Goal: Task Accomplishment & Management: Manage account settings

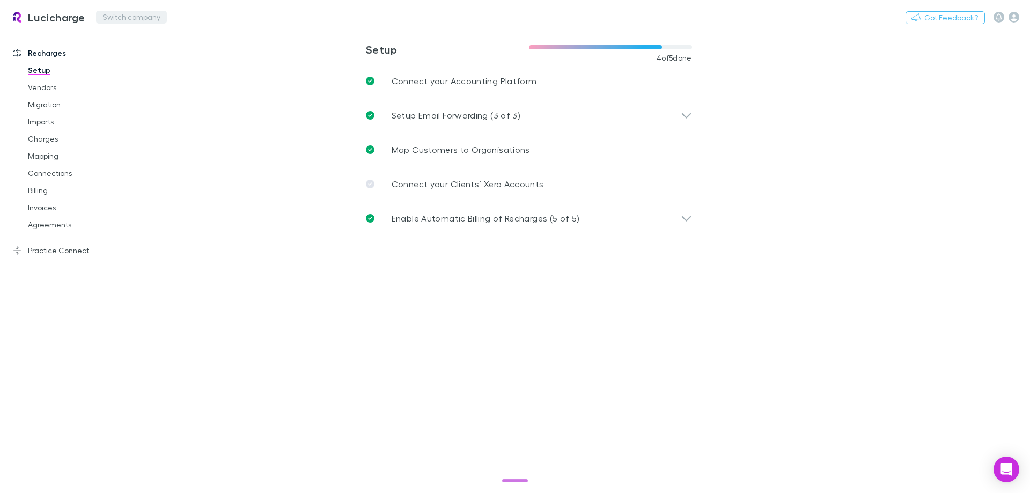
click at [130, 24] on div "Lucicharge Switch company Nothing Got Feedback?" at bounding box center [515, 17] width 1030 height 34
click at [132, 17] on button "Switch company" at bounding box center [131, 17] width 71 height 13
type input "*******"
click at [854, 158] on main "**********" at bounding box center [584, 261] width 891 height 463
click at [263, 18] on button "Switch company" at bounding box center [298, 17] width 71 height 13
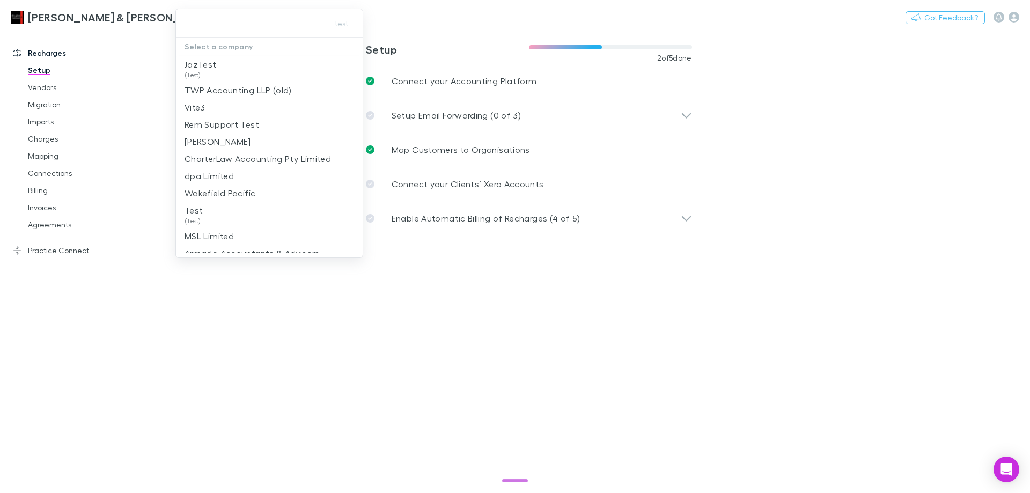
click at [102, 139] on div at bounding box center [515, 246] width 1030 height 493
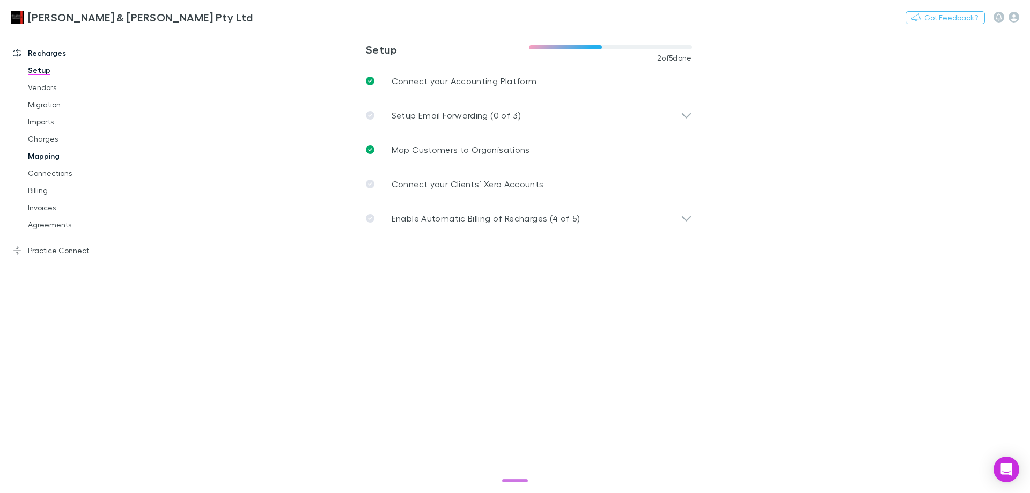
click at [50, 155] on link "Mapping" at bounding box center [81, 155] width 128 height 17
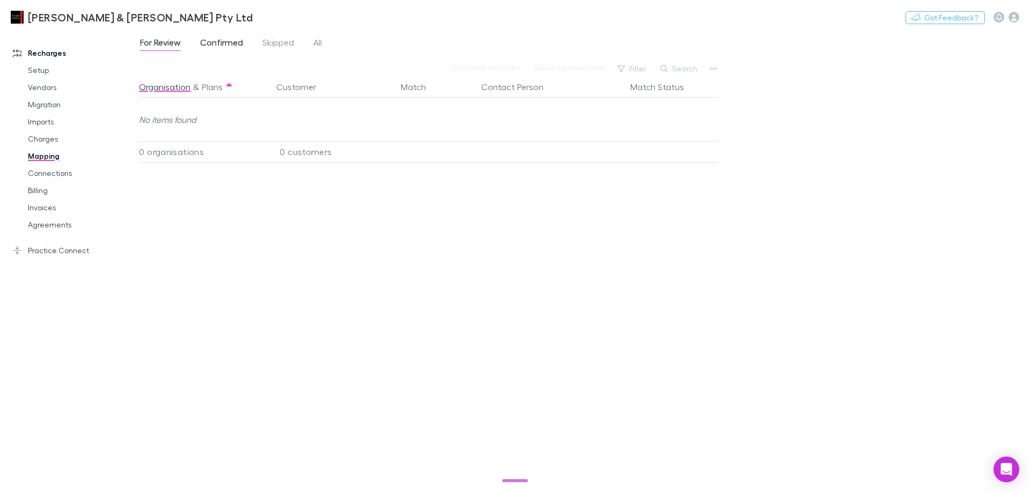
click at [236, 41] on span "Confirmed" at bounding box center [221, 44] width 43 height 14
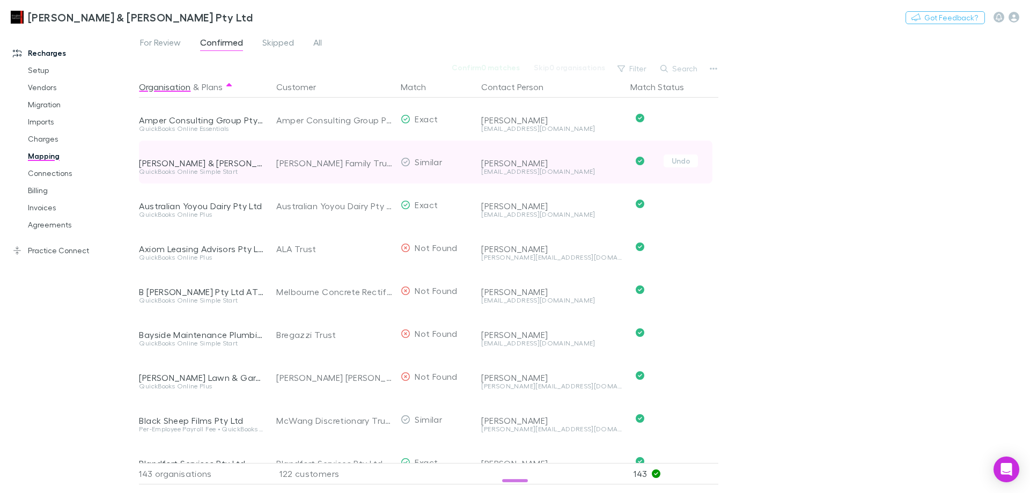
drag, startPoint x: 777, startPoint y: 195, endPoint x: 510, endPoint y: 174, distance: 268.0
click at [778, 195] on div "For Review Confirmed Skipped All Confirm 0 matches Skip 0 organisations Filter …" at bounding box center [584, 261] width 891 height 463
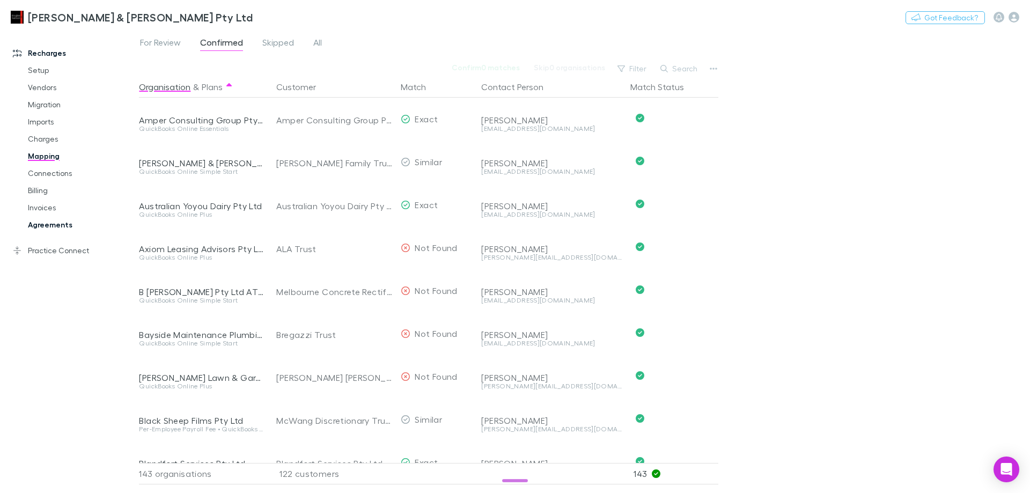
click at [49, 223] on link "Agreements" at bounding box center [81, 224] width 128 height 17
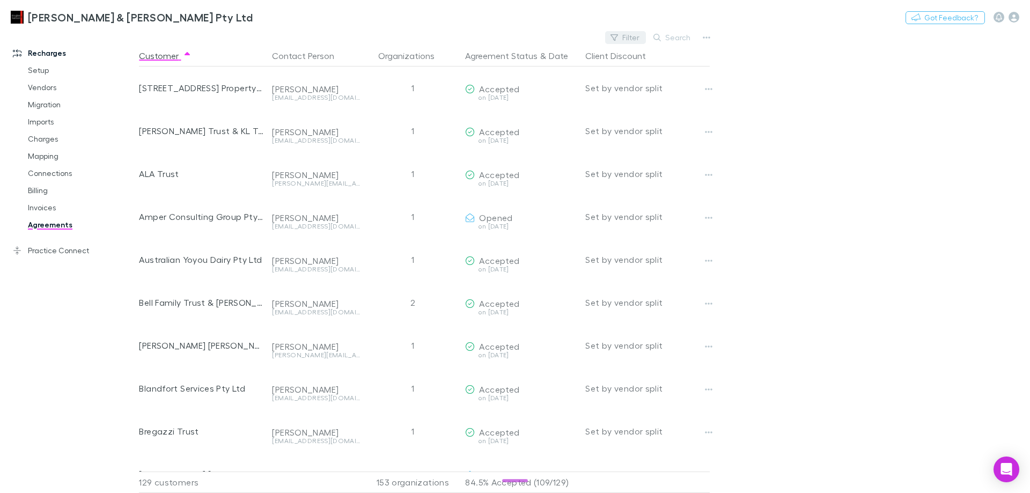
click at [629, 34] on button "Filter" at bounding box center [625, 37] width 41 height 13
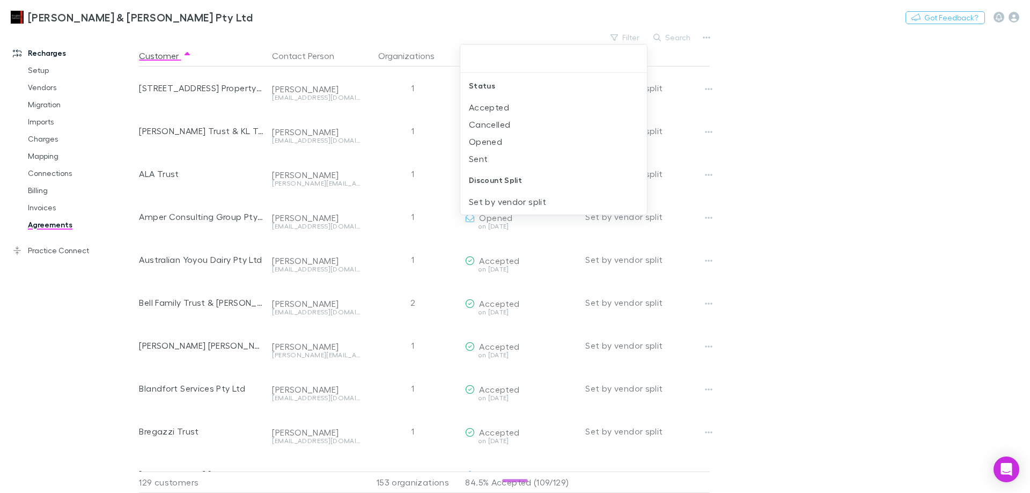
drag, startPoint x: 815, startPoint y: 122, endPoint x: 964, endPoint y: 152, distance: 152.1
click at [817, 122] on div at bounding box center [515, 246] width 1030 height 493
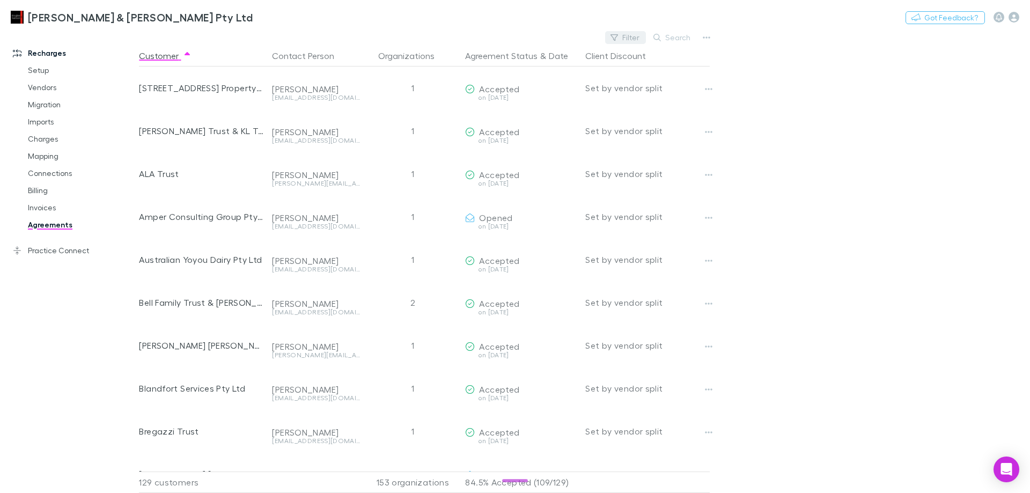
click at [628, 34] on button "Filter" at bounding box center [625, 37] width 41 height 13
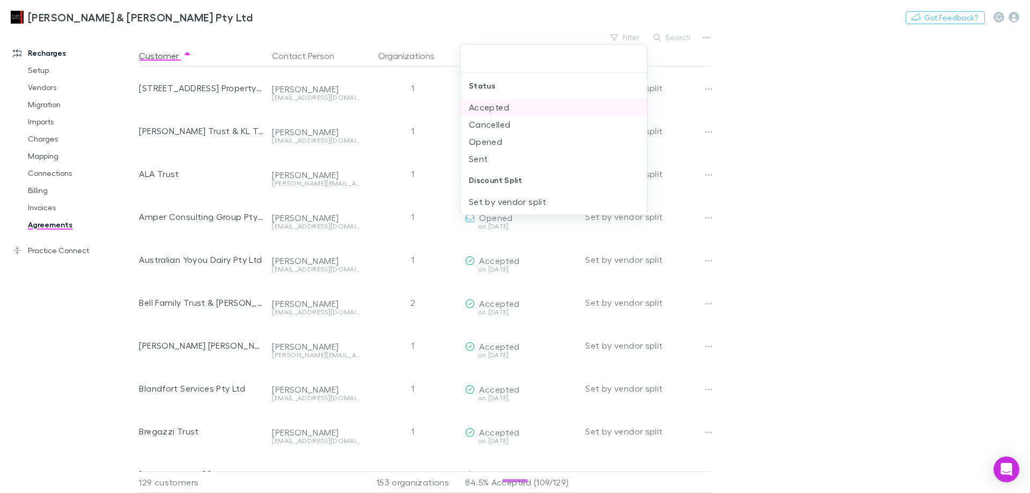
click at [506, 110] on li "Accepted" at bounding box center [553, 107] width 187 height 17
click at [488, 126] on li "Opened" at bounding box center [553, 124] width 187 height 17
click at [486, 127] on li "Sent" at bounding box center [553, 124] width 187 height 17
click at [795, 130] on div at bounding box center [515, 246] width 1030 height 493
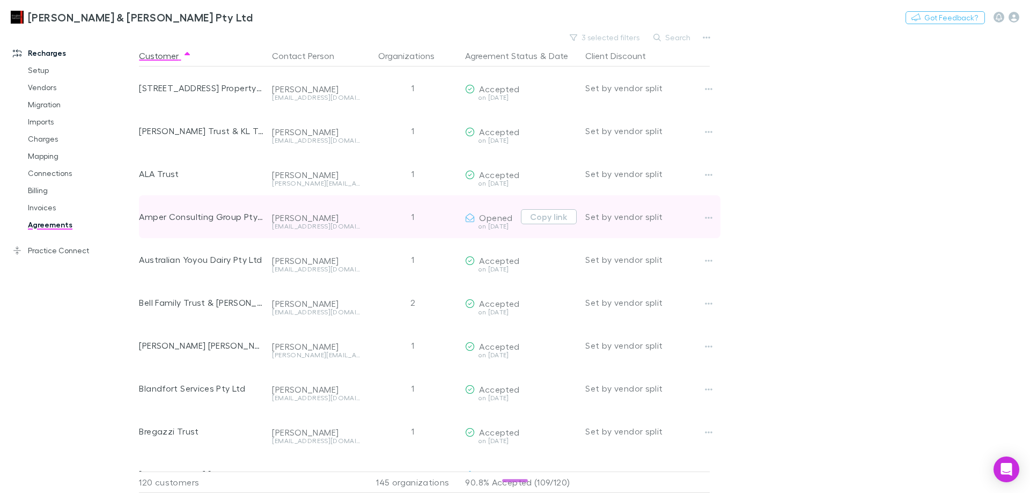
click at [515, 225] on div "on [DATE]" at bounding box center [490, 226] width 51 height 6
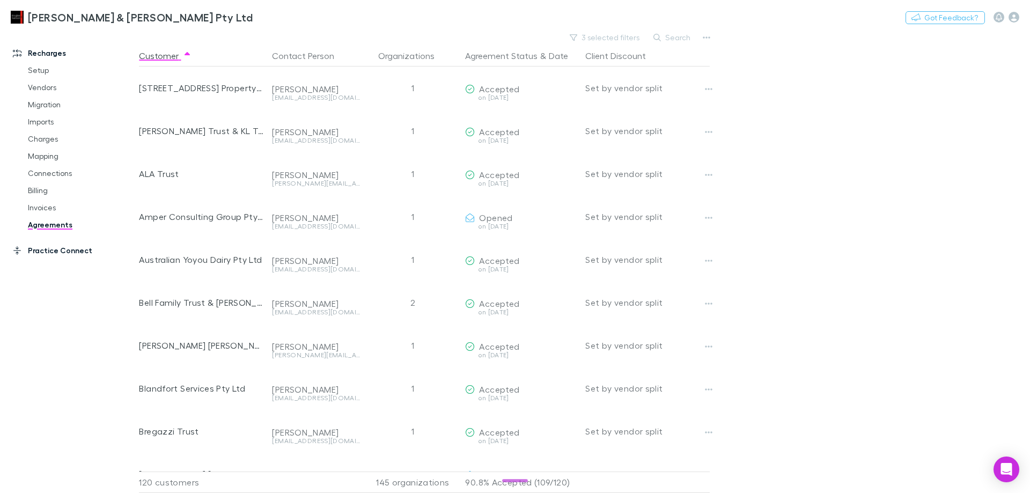
click at [30, 246] on link "Practice Connect" at bounding box center [73, 250] width 143 height 17
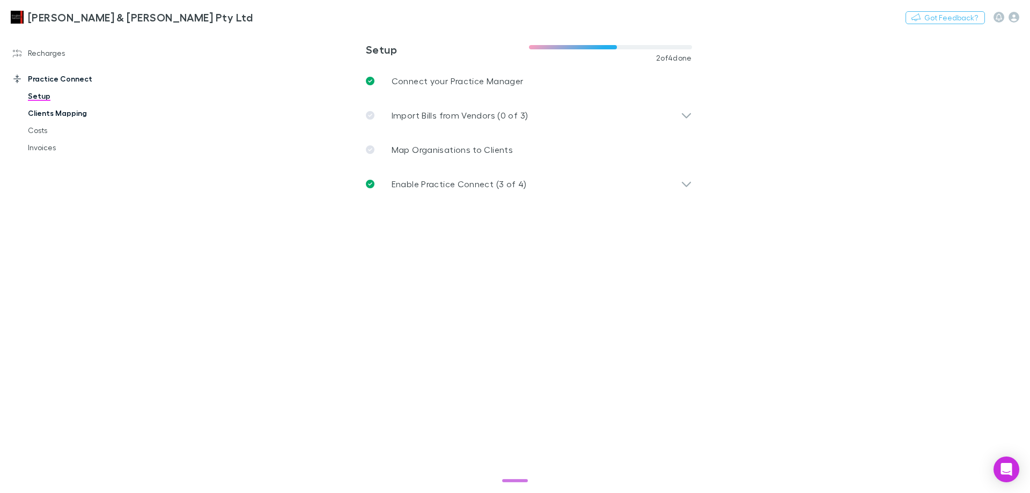
click at [55, 110] on link "Clients Mapping" at bounding box center [81, 113] width 128 height 17
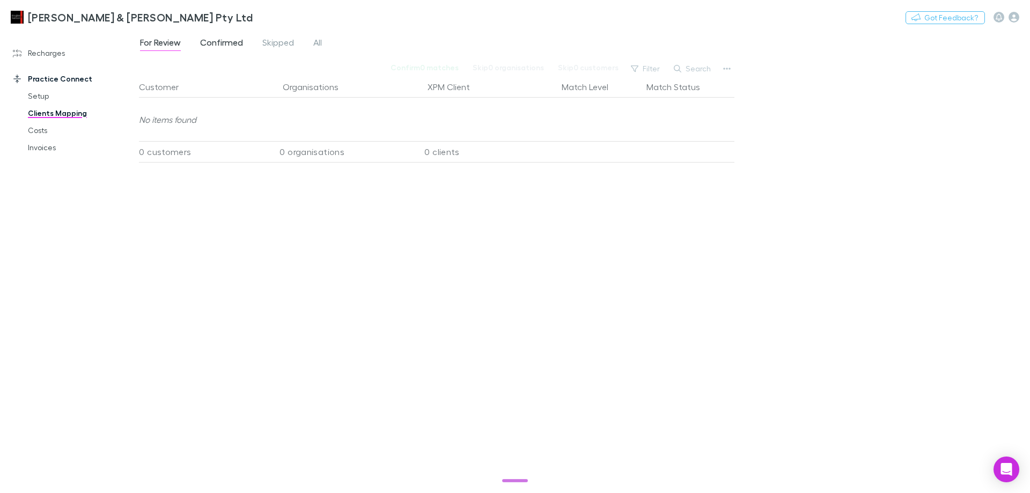
click at [214, 39] on span "Confirmed" at bounding box center [221, 44] width 43 height 14
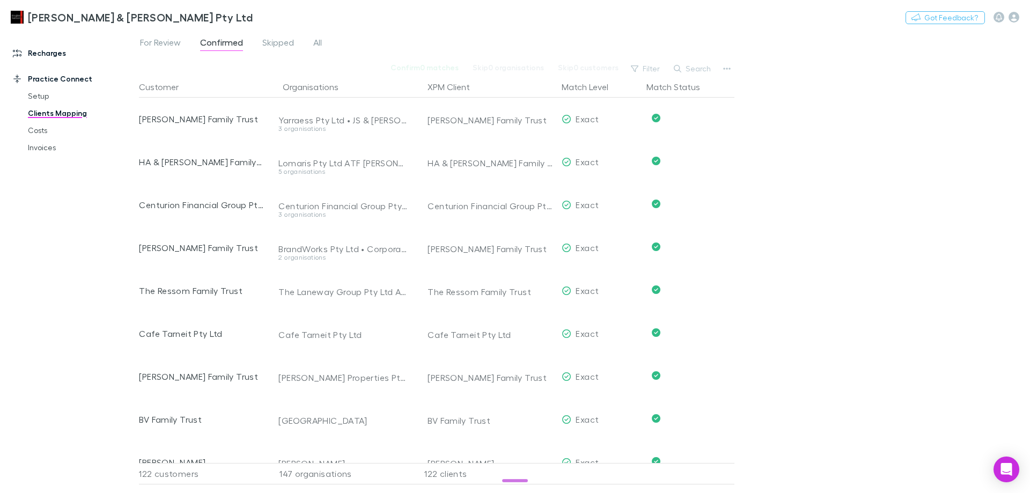
click at [59, 55] on link "Recharges" at bounding box center [73, 53] width 143 height 17
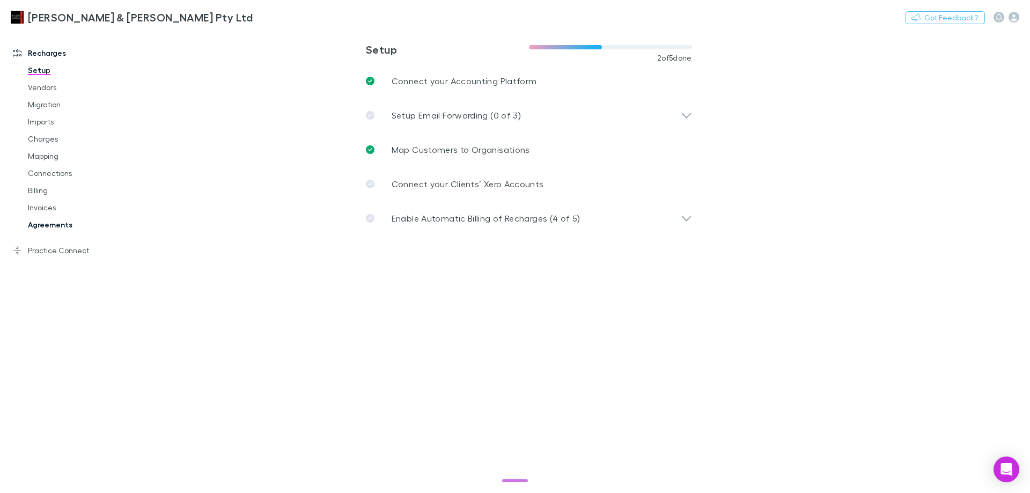
drag, startPoint x: 72, startPoint y: 228, endPoint x: 203, endPoint y: 218, distance: 131.8
click at [72, 228] on link "Agreements" at bounding box center [81, 224] width 128 height 17
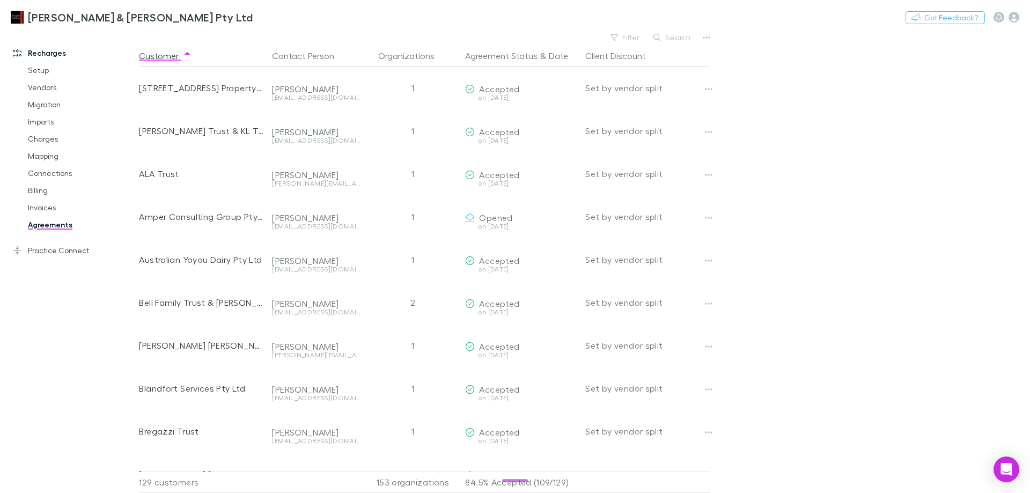
click at [823, 193] on main "Filter Search Customer Contact Person Organizations Agreement Status & Date Cli…" at bounding box center [584, 261] width 891 height 463
click at [477, 55] on button "Agreement Status" at bounding box center [501, 55] width 72 height 21
click at [493, 54] on button "Agreement Status" at bounding box center [501, 55] width 72 height 21
click at [499, 51] on button "Agreement Status" at bounding box center [501, 55] width 72 height 21
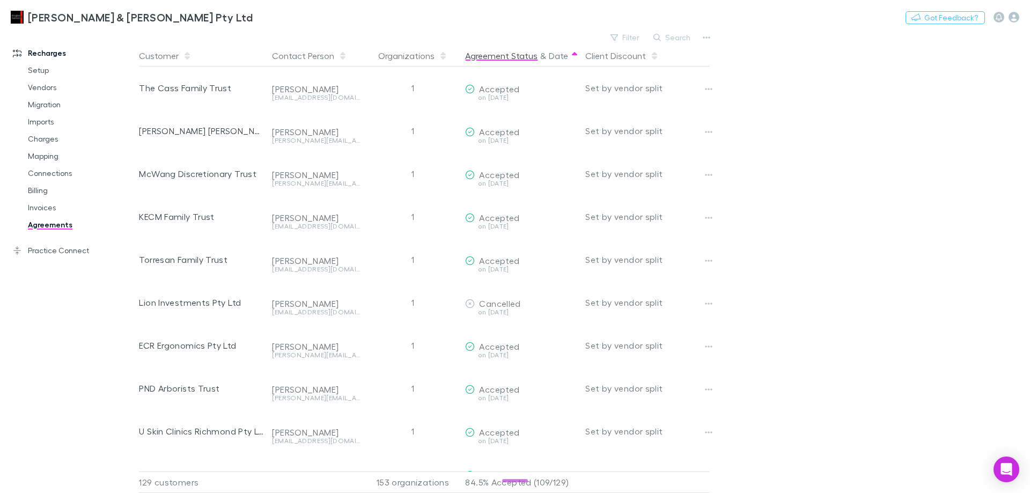
click at [499, 51] on button "Agreement Status" at bounding box center [501, 55] width 72 height 21
click at [939, 248] on main "Filter Search Customer Contact Person Organizations Agreement Status & Date Cli…" at bounding box center [584, 261] width 891 height 463
click at [810, 123] on main "Filter Search Customer Contact Person Organizations Agreement Status & Date Cli…" at bounding box center [584, 261] width 891 height 463
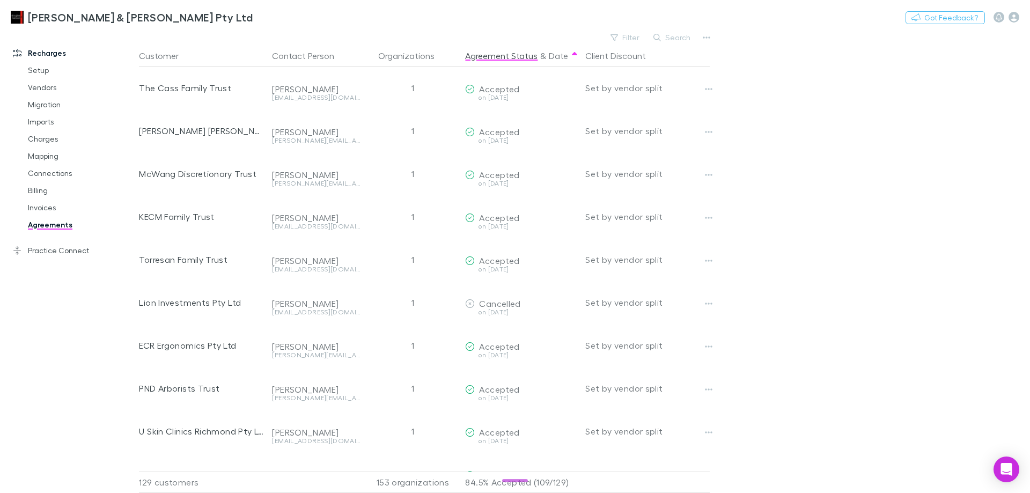
click at [852, 59] on main "Filter Search Customer Contact Person Organizations Agreement Status & Date Cli…" at bounding box center [584, 261] width 891 height 463
click at [263, 20] on button "Switch company" at bounding box center [298, 17] width 71 height 13
type input "***"
click at [233, 64] on p "Hysons Chartered Accountants" at bounding box center [249, 64] width 130 height 13
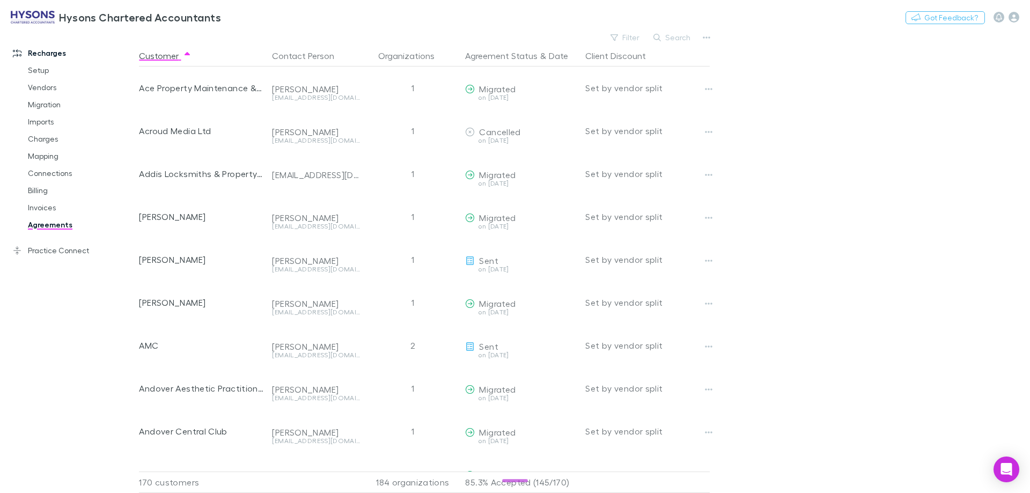
click at [666, 36] on button "Search" at bounding box center [672, 37] width 49 height 13
paste input "***"
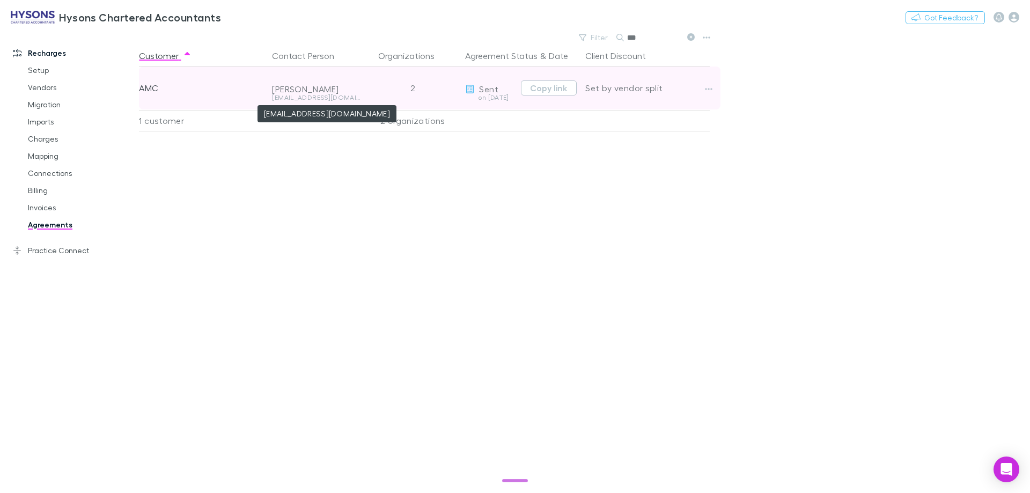
click at [314, 99] on div "[EMAIL_ADDRESS][DOMAIN_NAME]" at bounding box center [316, 97] width 88 height 6
copy div "[EMAIL_ADDRESS][DOMAIN_NAME]"
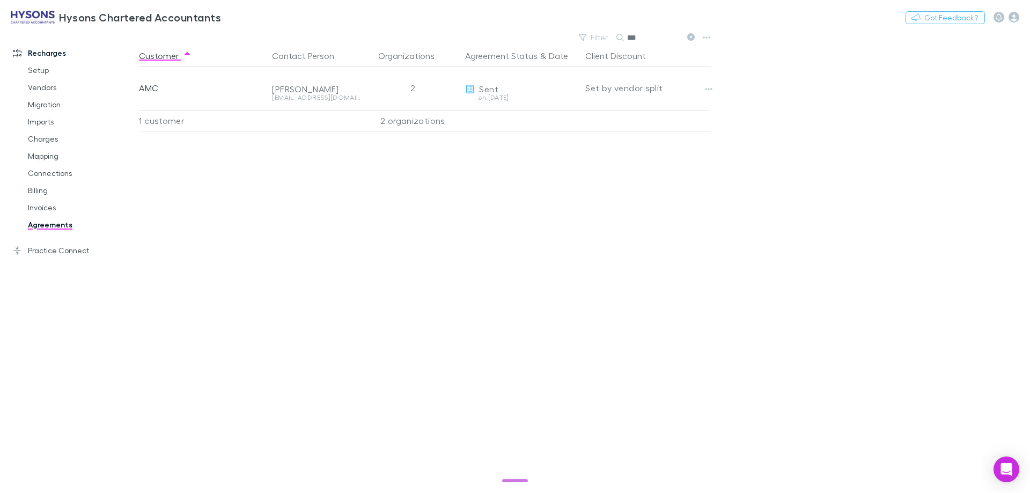
click at [641, 43] on input "***" at bounding box center [654, 37] width 54 height 15
paste input "**********"
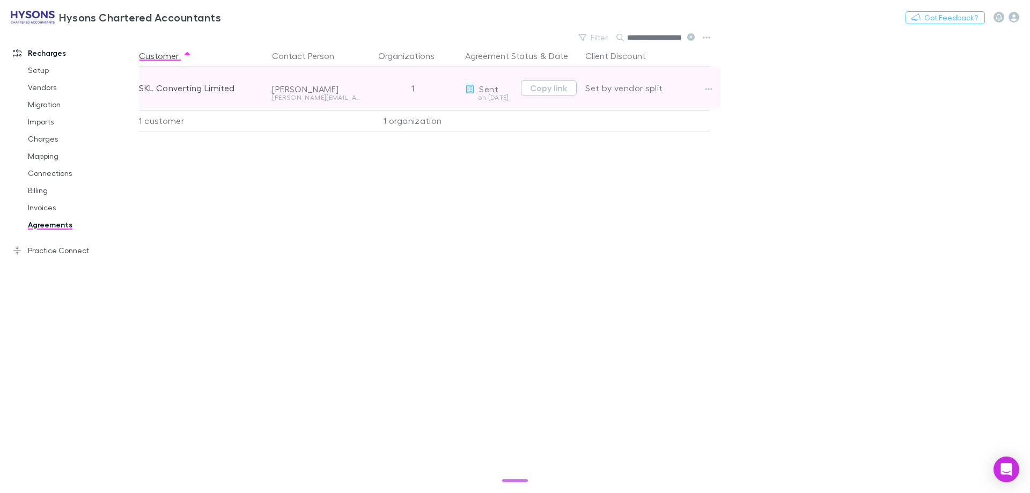
click at [342, 97] on div "[PERSON_NAME][EMAIL_ADDRESS][DOMAIN_NAME]" at bounding box center [316, 97] width 88 height 6
drag, startPoint x: 342, startPoint y: 97, endPoint x: 354, endPoint y: 103, distance: 13.7
click at [354, 103] on div "[PERSON_NAME][EMAIL_ADDRESS][DOMAIN_NAME]" at bounding box center [316, 101] width 88 height 15
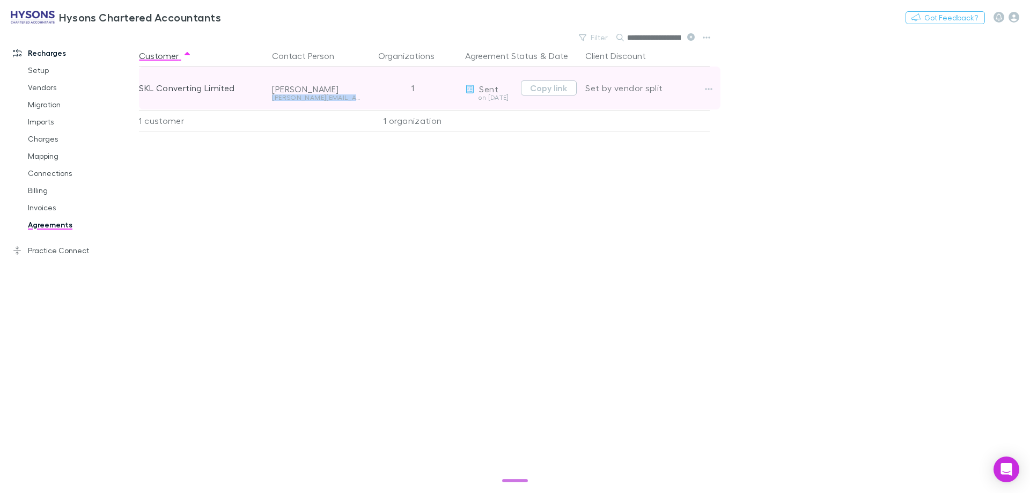
copy div "[PERSON_NAME][EMAIL_ADDRESS][DOMAIN_NAME]"
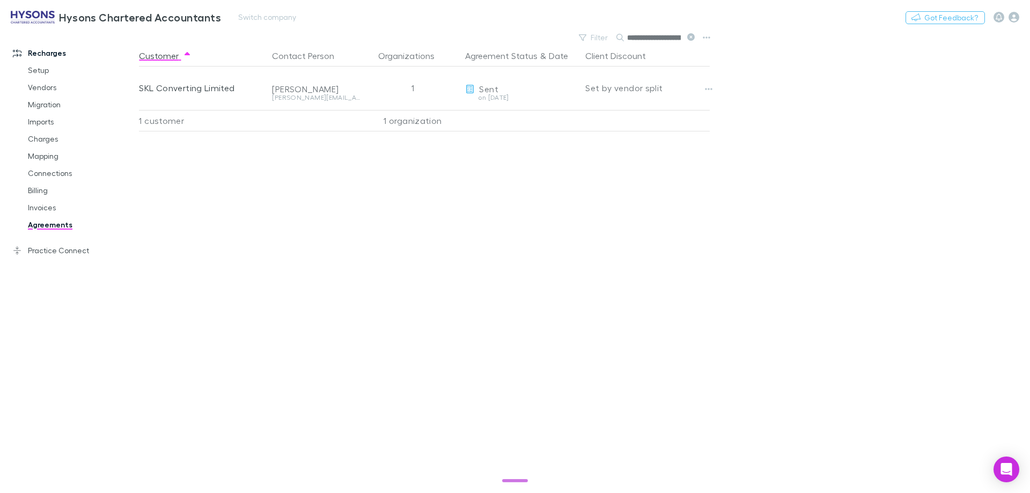
click at [656, 28] on div "Hysons Chartered Accountants Switch company Nothing Got Feedback?" at bounding box center [515, 17] width 1030 height 34
click at [653, 36] on input "**********" at bounding box center [654, 37] width 54 height 15
paste input "**********"
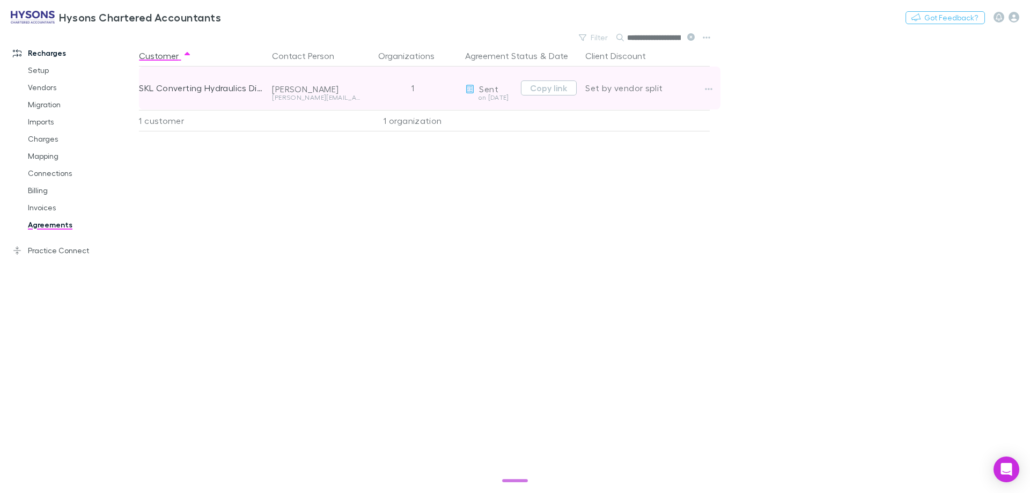
click at [331, 94] on div "[PERSON_NAME][EMAIL_ADDRESS][DOMAIN_NAME]" at bounding box center [316, 97] width 88 height 6
copy div "[PERSON_NAME][EMAIL_ADDRESS][DOMAIN_NAME]"
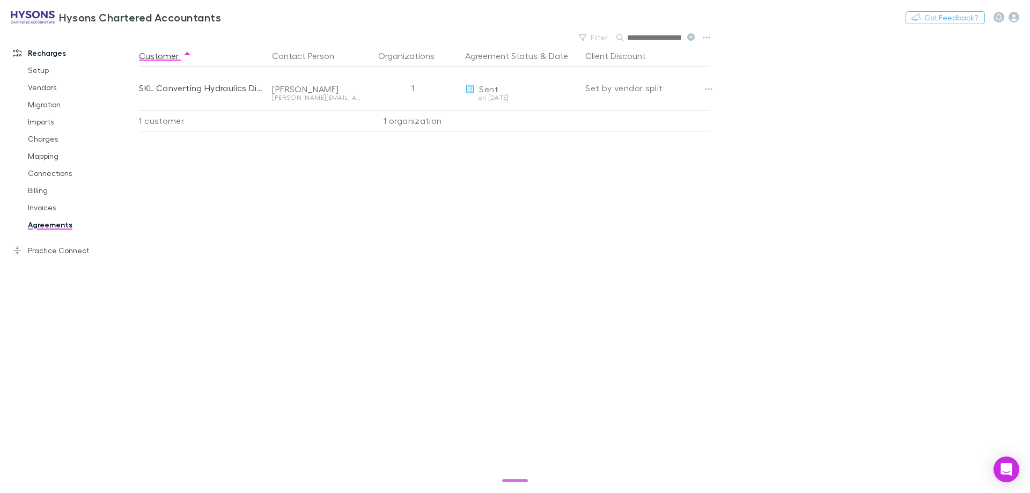
click at [656, 34] on input "**********" at bounding box center [654, 37] width 54 height 15
paste input "text"
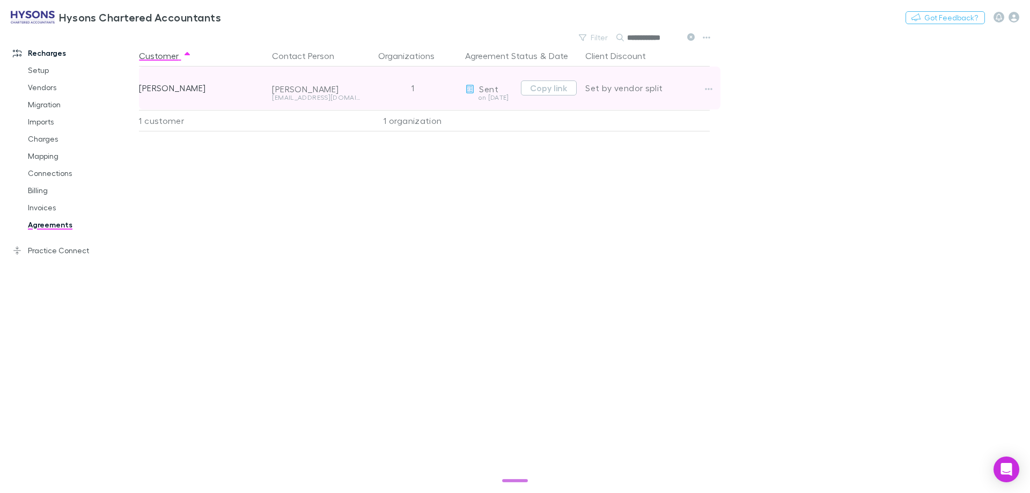
click at [323, 101] on div "[EMAIL_ADDRESS][DOMAIN_NAME]" at bounding box center [316, 101] width 88 height 15
copy div "[EMAIL_ADDRESS][DOMAIN_NAME]"
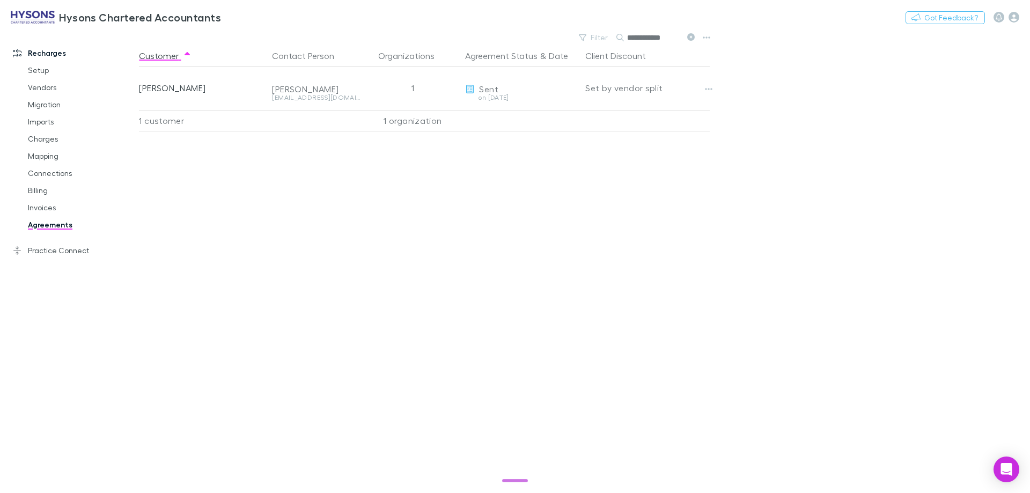
click at [653, 32] on input "**********" at bounding box center [654, 37] width 54 height 15
paste input "********"
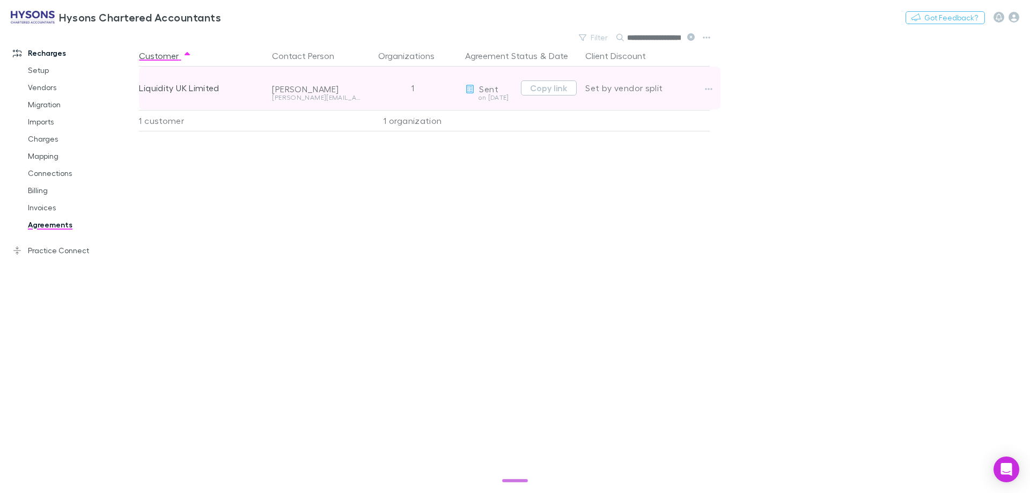
click at [288, 102] on div "[PERSON_NAME][EMAIL_ADDRESS][DOMAIN_NAME]" at bounding box center [316, 101] width 88 height 15
click at [287, 99] on div "[PERSON_NAME][EMAIL_ADDRESS][DOMAIN_NAME]" at bounding box center [316, 97] width 88 height 6
click at [288, 99] on div "[PERSON_NAME][EMAIL_ADDRESS][DOMAIN_NAME]" at bounding box center [316, 97] width 88 height 6
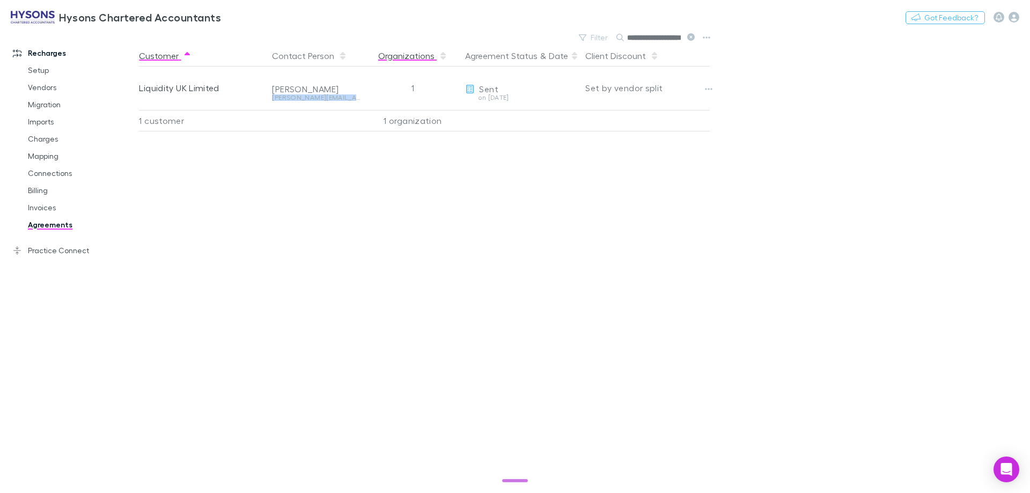
copy div "[PERSON_NAME][EMAIL_ADDRESS][DOMAIN_NAME]"
drag, startPoint x: 598, startPoint y: 182, endPoint x: 672, endPoint y: 114, distance: 100.2
click at [598, 180] on div "Customer Contact Person Organizations Agreement Status & Date Client Discount L…" at bounding box center [434, 269] width 590 height 448
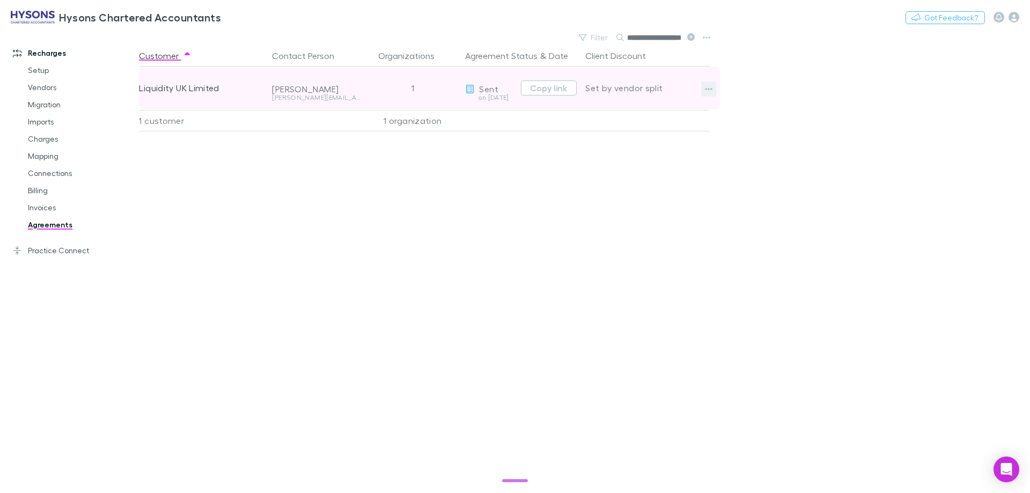
click at [714, 88] on button "button" at bounding box center [708, 89] width 15 height 15
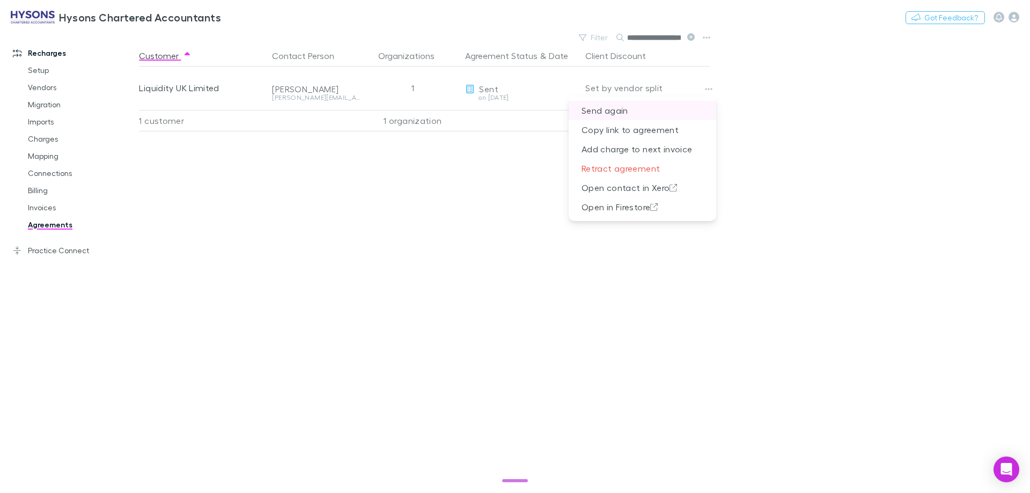
click at [659, 110] on p "Send again" at bounding box center [642, 110] width 147 height 19
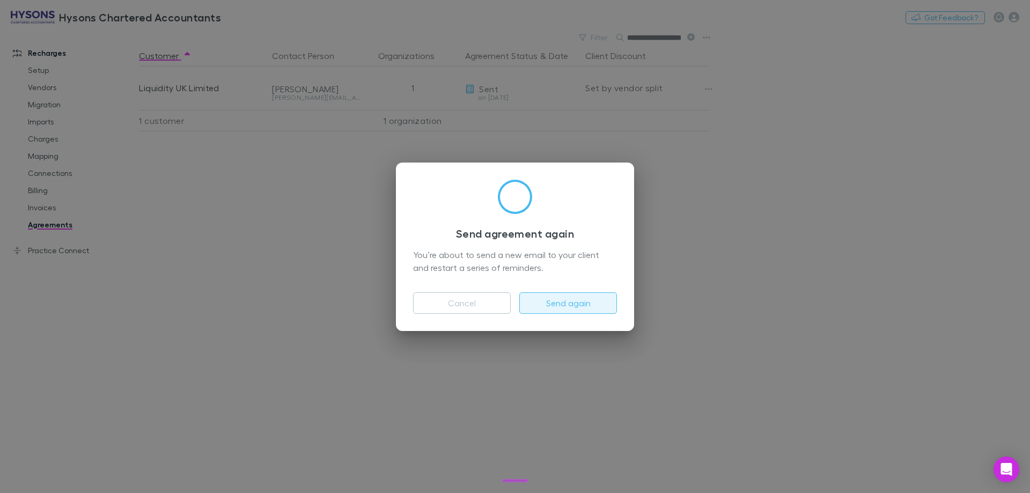
click at [560, 295] on button "Send again" at bounding box center [568, 302] width 98 height 21
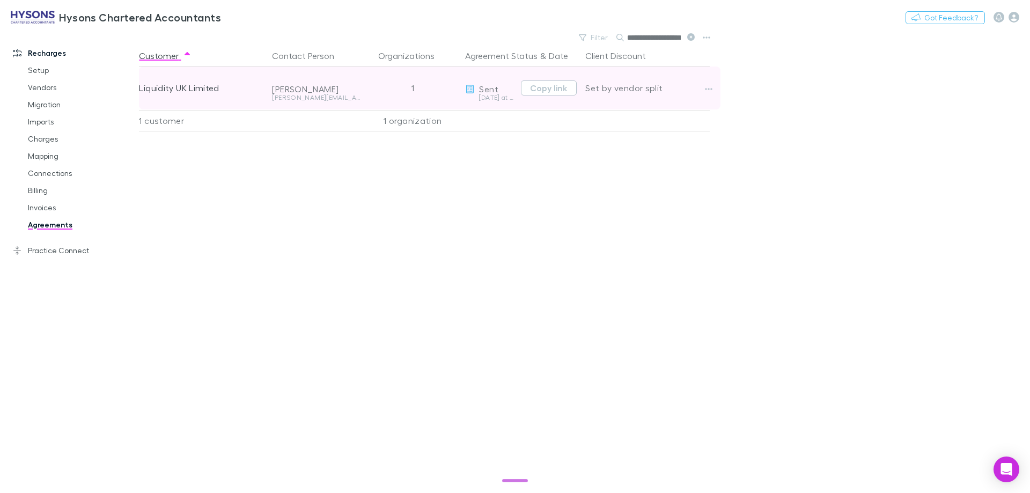
click at [309, 99] on div "[PERSON_NAME][EMAIL_ADDRESS][DOMAIN_NAME]" at bounding box center [316, 97] width 88 height 6
copy div "[PERSON_NAME][EMAIL_ADDRESS][DOMAIN_NAME]"
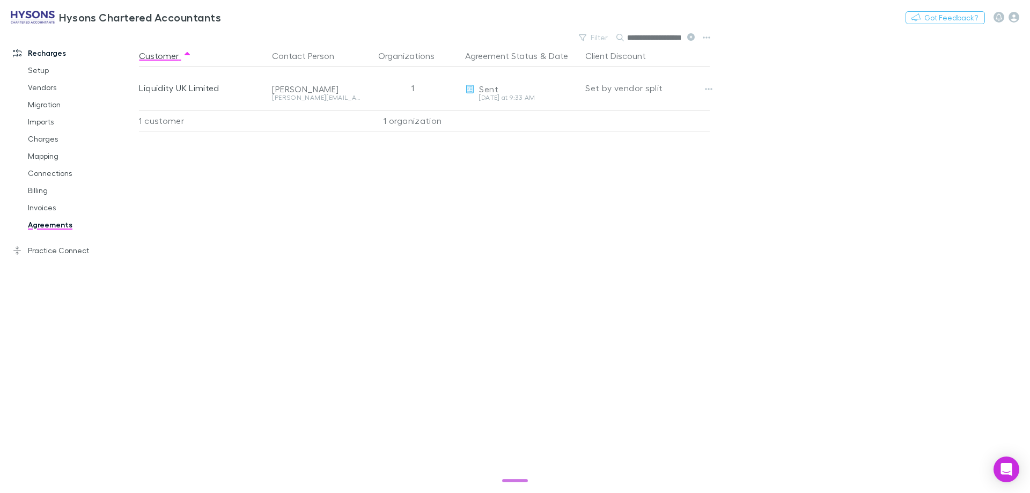
click at [647, 37] on input "**********" at bounding box center [654, 37] width 54 height 15
paste input "*****"
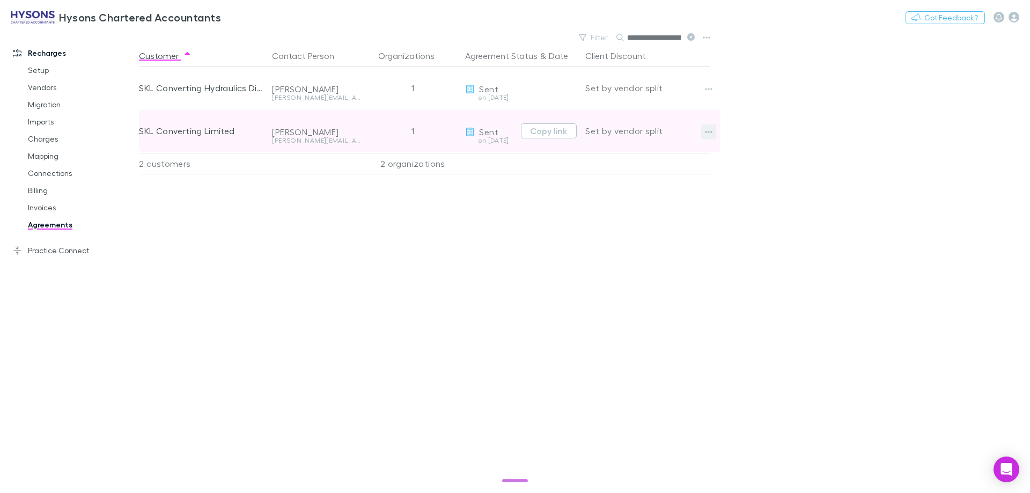
click at [711, 132] on icon "button" at bounding box center [709, 132] width 8 height 9
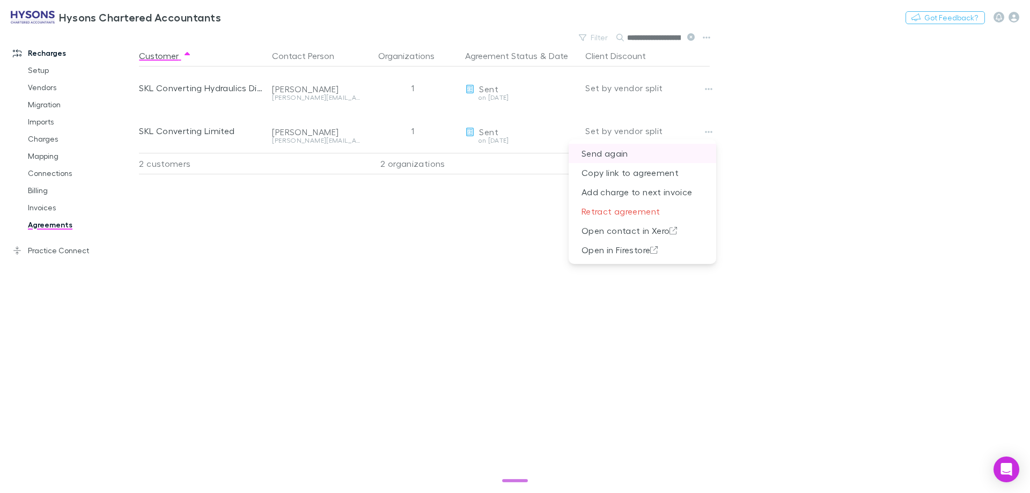
click at [692, 150] on p "Send again" at bounding box center [642, 153] width 147 height 19
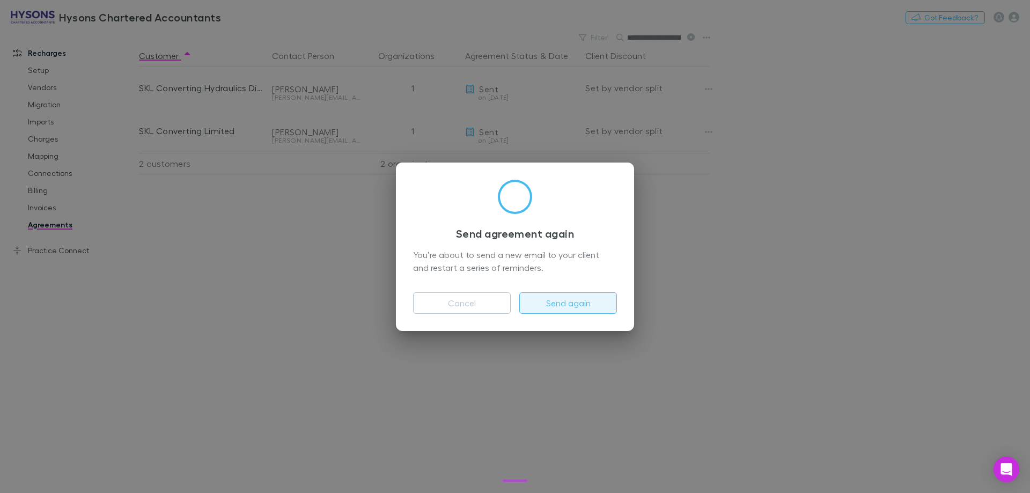
click at [582, 302] on button "Send again" at bounding box center [568, 302] width 98 height 21
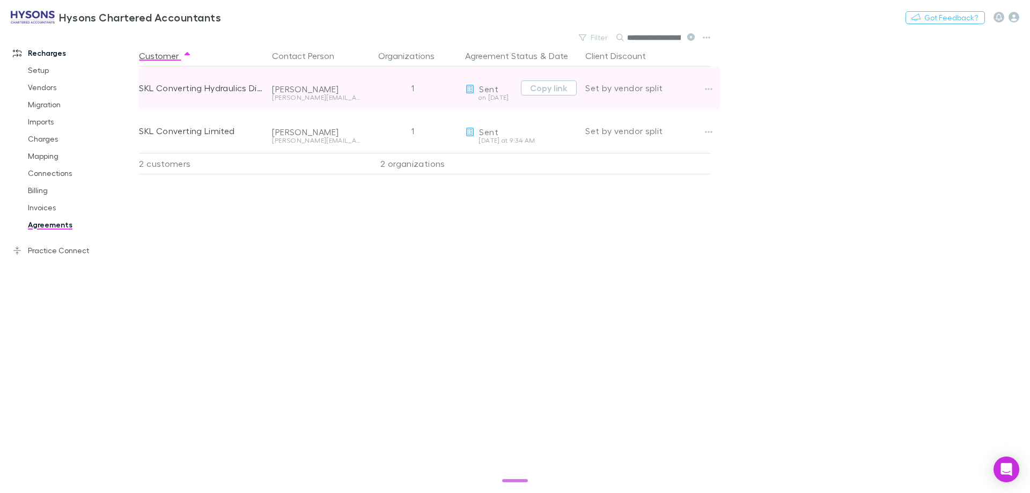
click at [706, 80] on div at bounding box center [718, 88] width 34 height 43
click at [708, 87] on icon "button" at bounding box center [709, 89] width 8 height 9
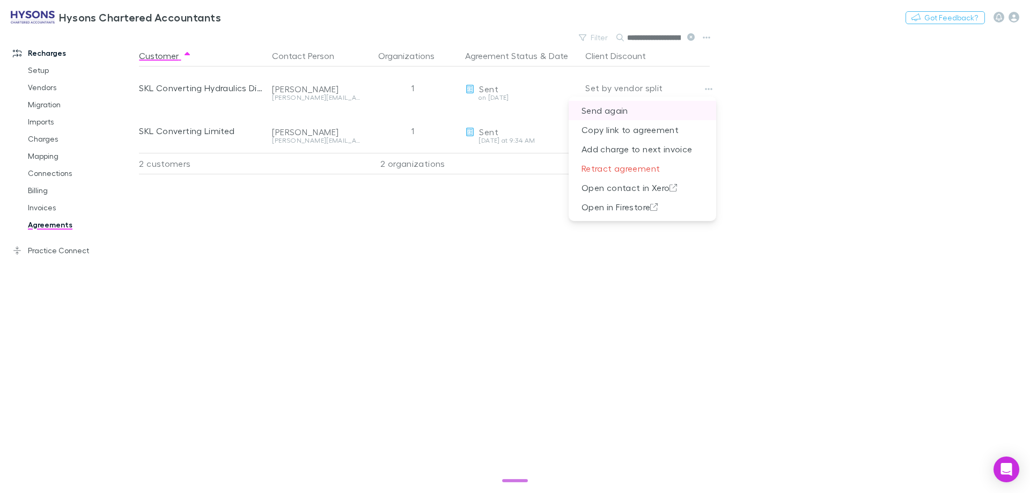
click at [688, 109] on p "Send again" at bounding box center [642, 110] width 147 height 19
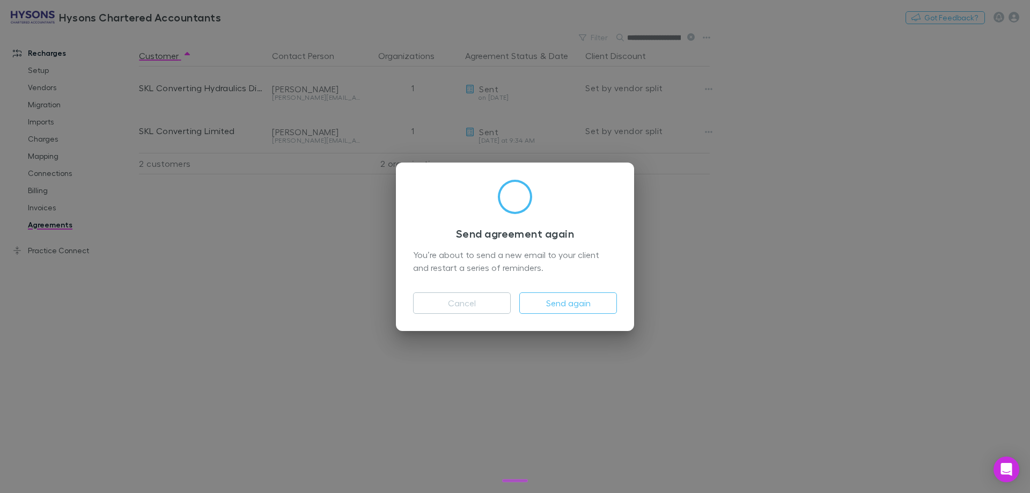
click at [758, 149] on div "Send agreement again You’re about to send a new email to your client and restar…" at bounding box center [515, 246] width 1030 height 493
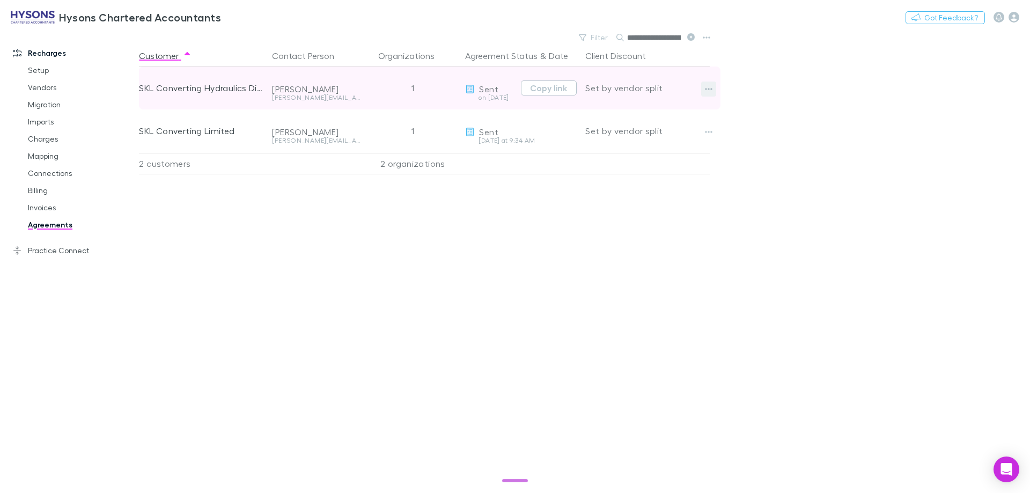
click at [712, 84] on button "button" at bounding box center [708, 89] width 15 height 15
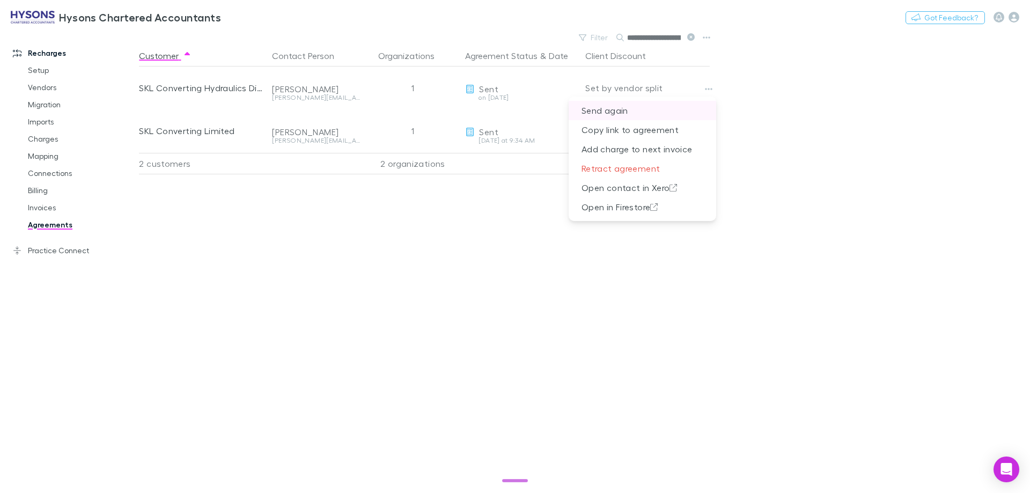
click at [650, 102] on p "Send again" at bounding box center [642, 110] width 147 height 19
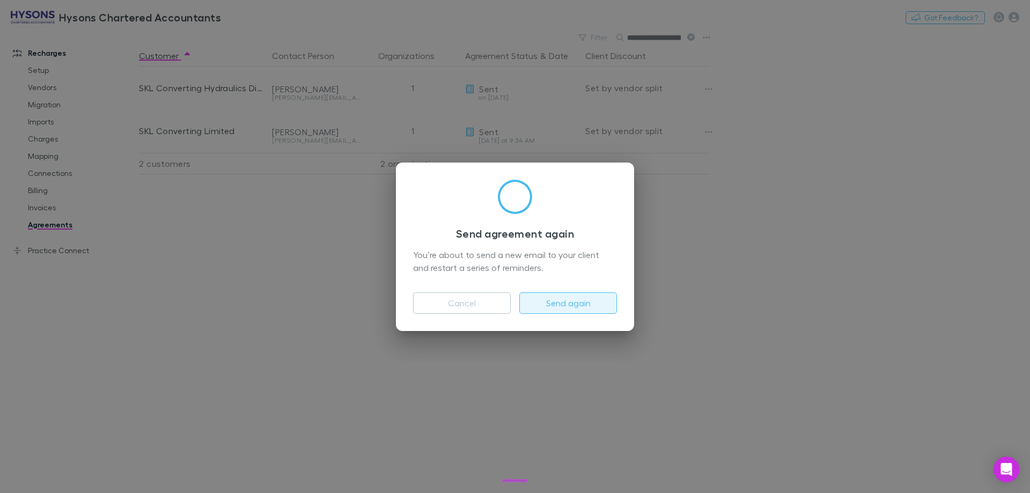
click at [550, 302] on button "Send again" at bounding box center [568, 302] width 98 height 21
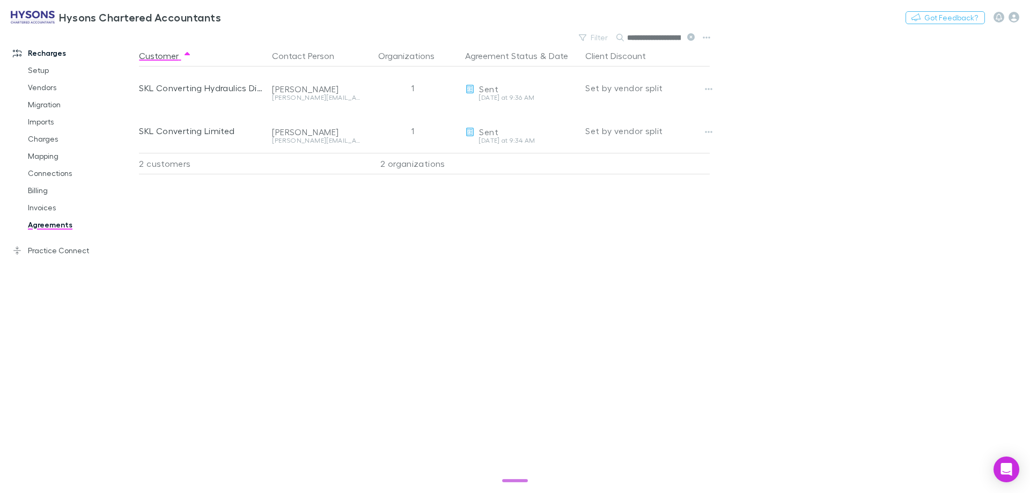
click at [643, 41] on input "**********" at bounding box center [654, 37] width 54 height 15
paste input "text"
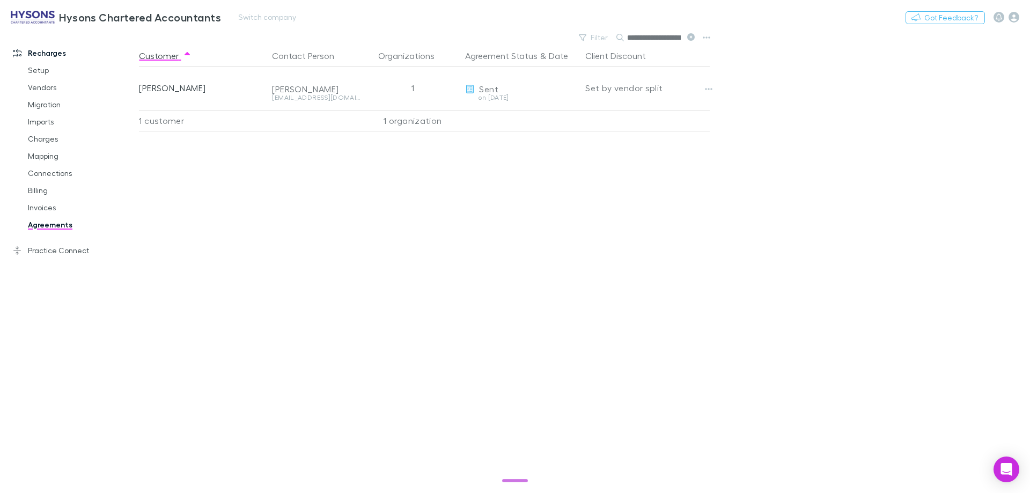
drag, startPoint x: 793, startPoint y: 130, endPoint x: 828, endPoint y: 1, distance: 133.2
click at [794, 127] on main "**********" at bounding box center [584, 261] width 891 height 463
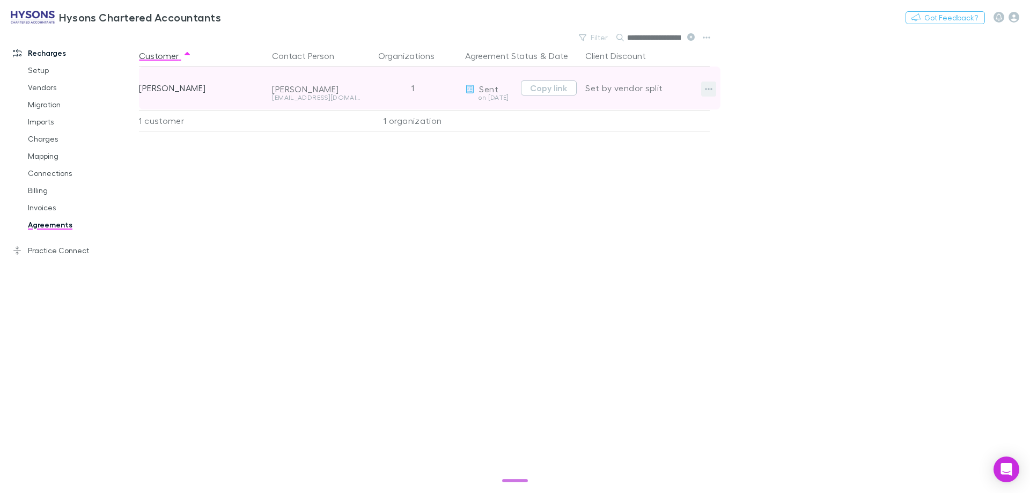
click at [704, 89] on button "button" at bounding box center [708, 89] width 15 height 15
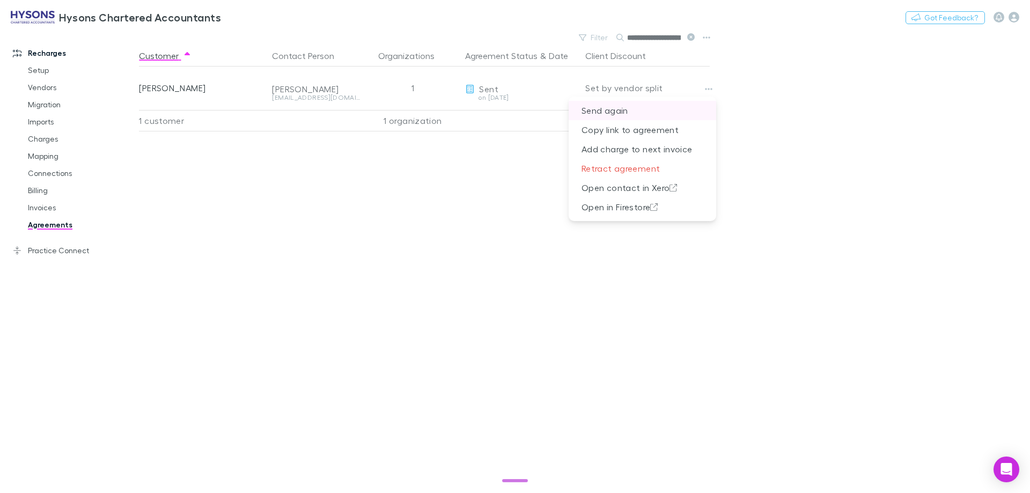
click at [671, 107] on p "Send again" at bounding box center [642, 110] width 147 height 19
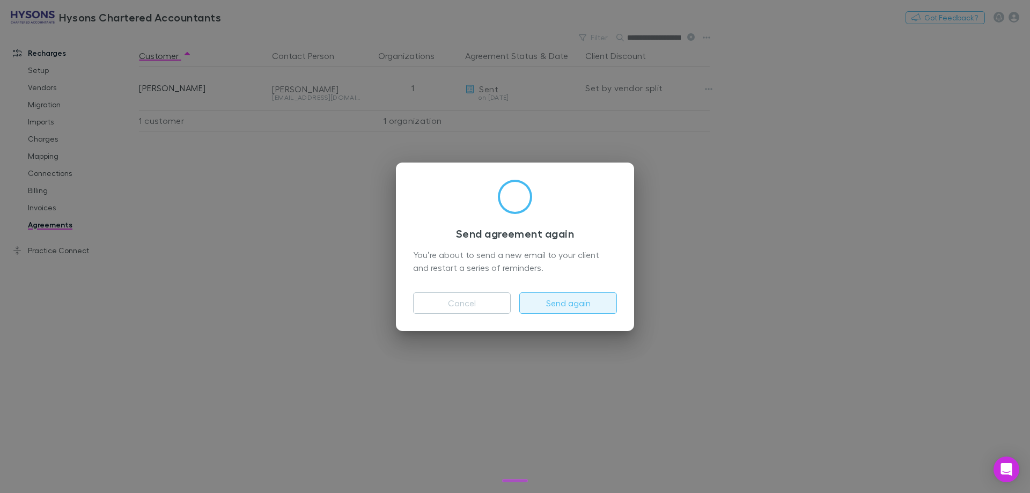
click at [582, 305] on button "Send again" at bounding box center [568, 302] width 98 height 21
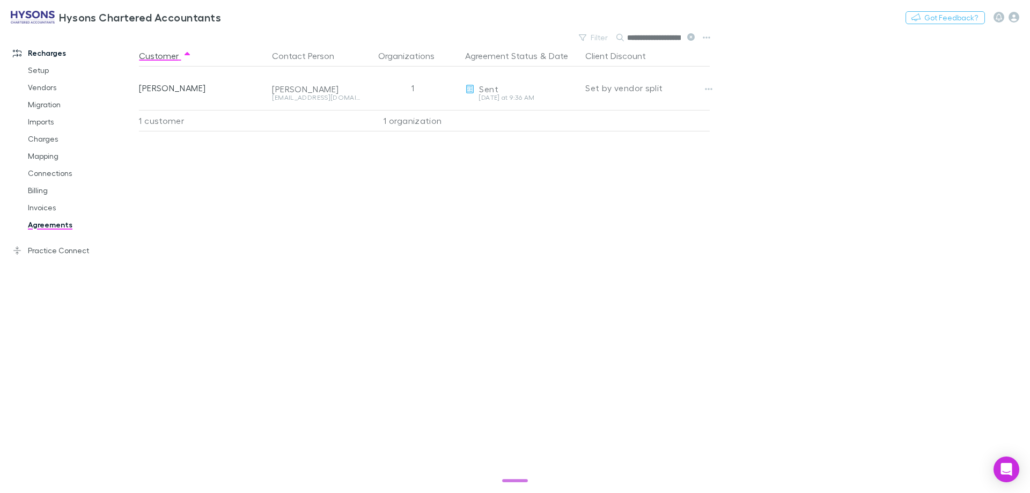
click at [643, 42] on input "**********" at bounding box center [654, 37] width 54 height 15
paste input "*******"
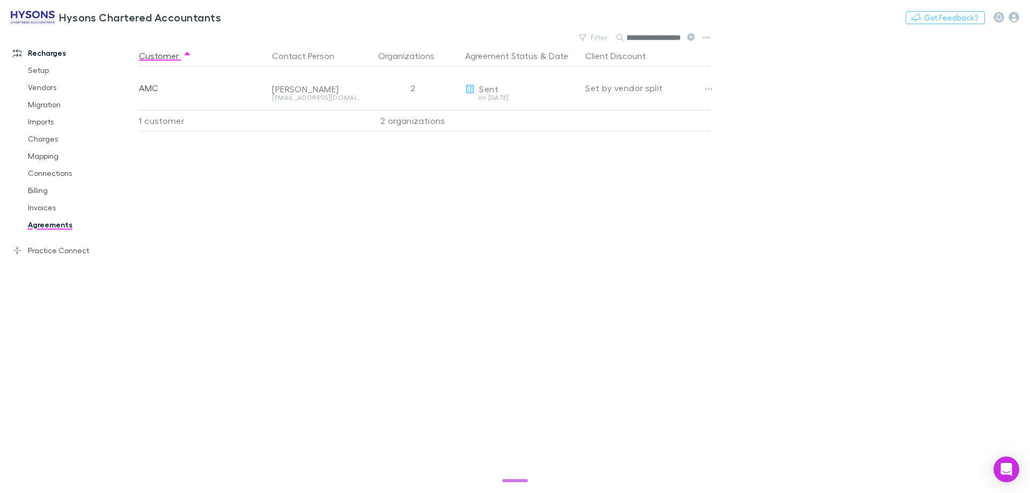
type input "**********"
click at [610, 189] on div "Customer Contact Person Organizations Agreement Status & Date Client Discount A…" at bounding box center [434, 269] width 590 height 448
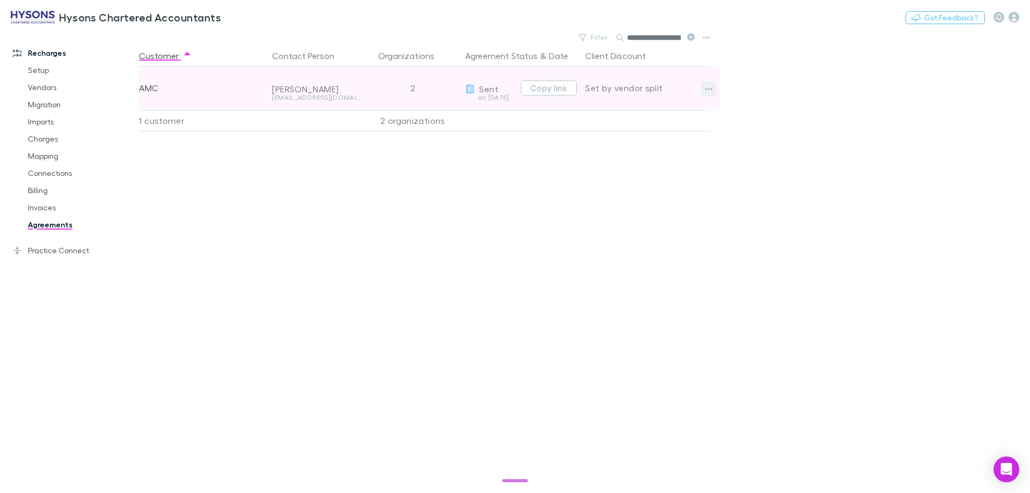
click at [708, 88] on icon "button" at bounding box center [709, 89] width 8 height 9
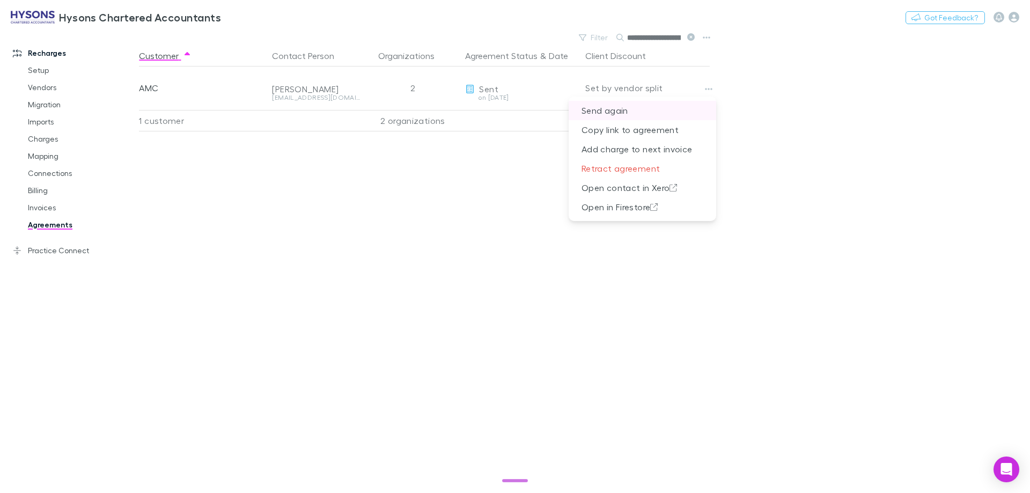
click at [681, 105] on p "Send again" at bounding box center [642, 110] width 147 height 19
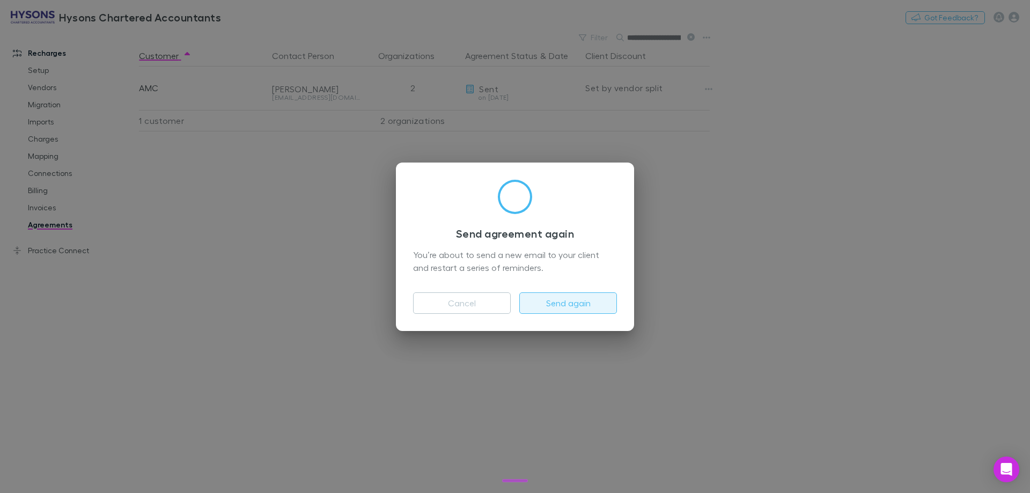
click at [579, 301] on button "Send again" at bounding box center [568, 302] width 98 height 21
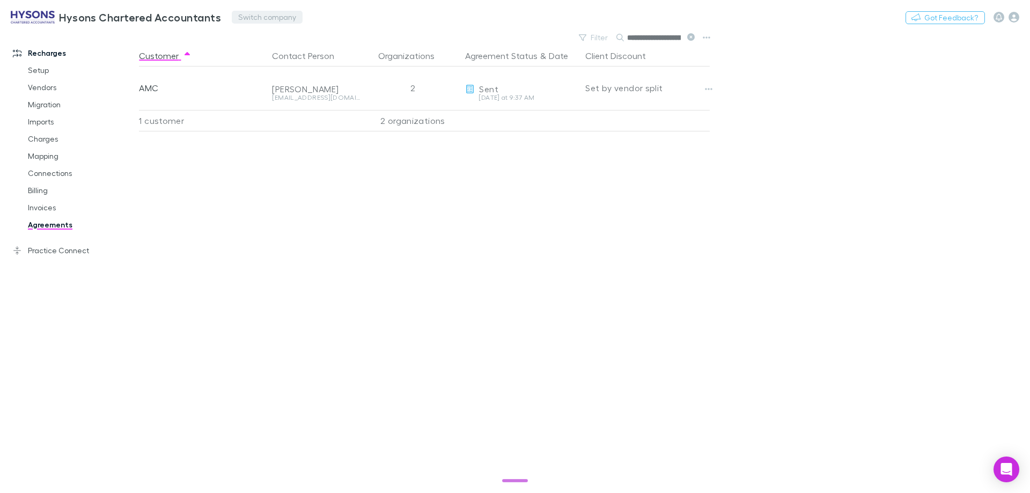
click at [245, 21] on button "Switch company" at bounding box center [267, 17] width 71 height 13
type input "*****"
click at [261, 56] on li "[PERSON_NAME] & Co" at bounding box center [323, 64] width 187 height 17
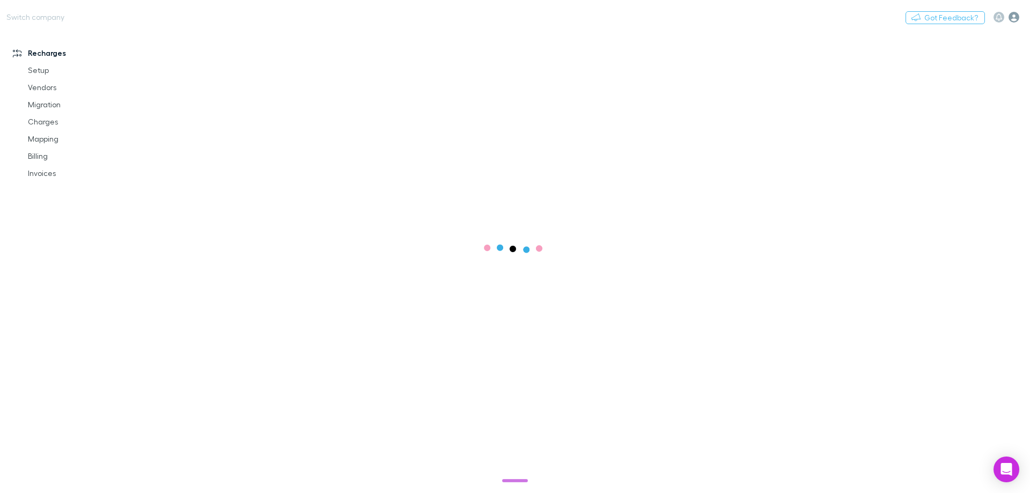
click at [1009, 15] on icon "button" at bounding box center [1013, 17] width 11 height 11
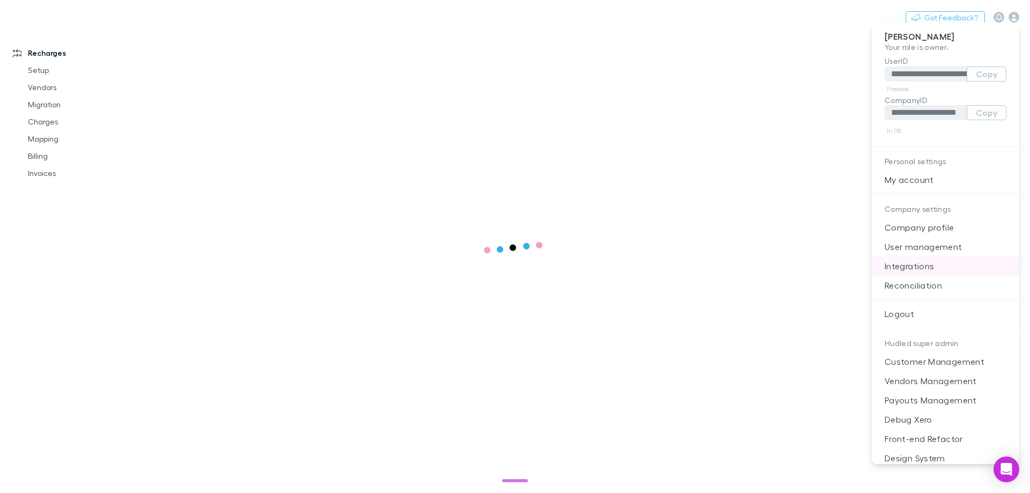
click at [929, 256] on p "User management" at bounding box center [945, 246] width 147 height 19
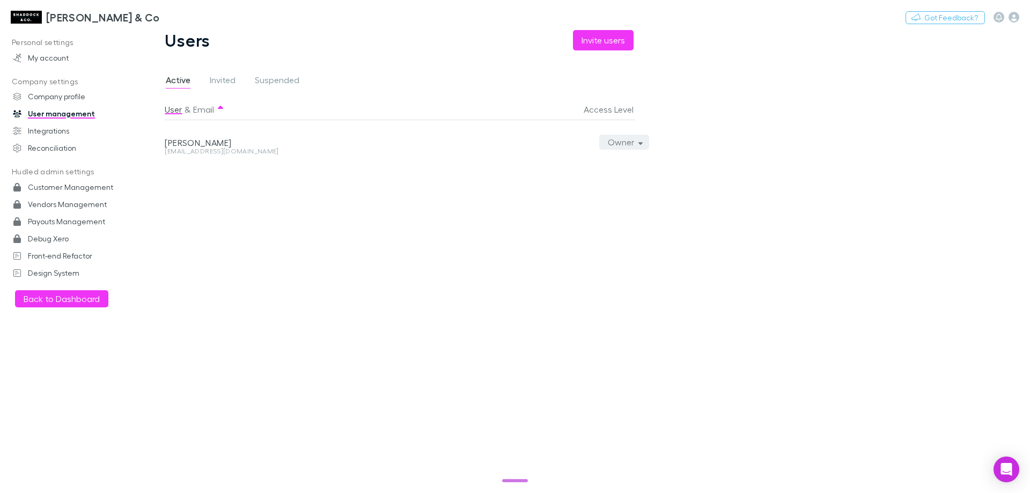
click at [633, 145] on button "Owner" at bounding box center [624, 142] width 50 height 15
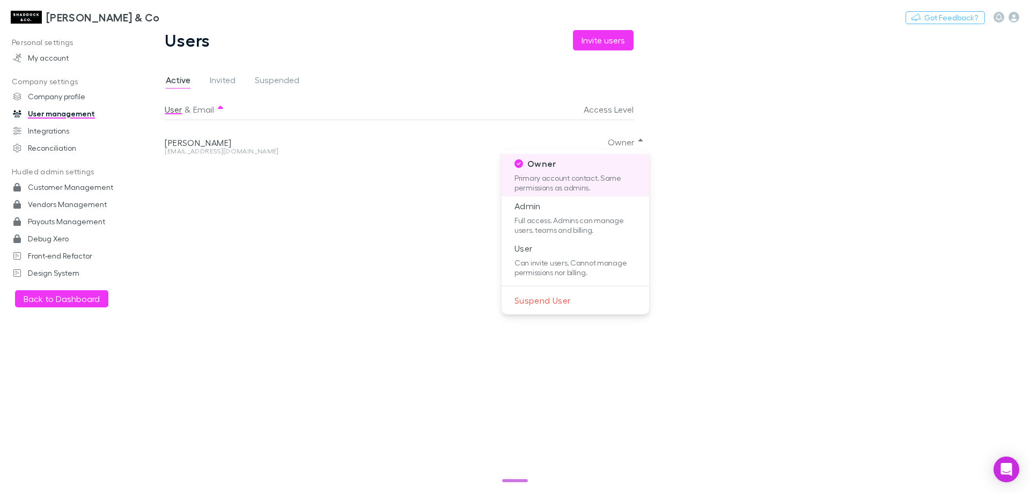
click at [47, 129] on div at bounding box center [515, 246] width 1030 height 493
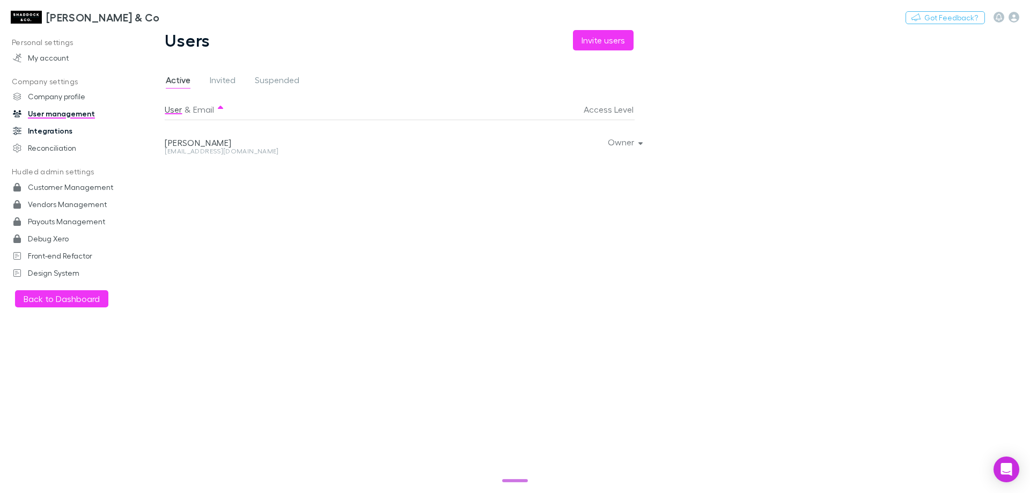
click at [42, 132] on link "Integrations" at bounding box center [73, 130] width 143 height 17
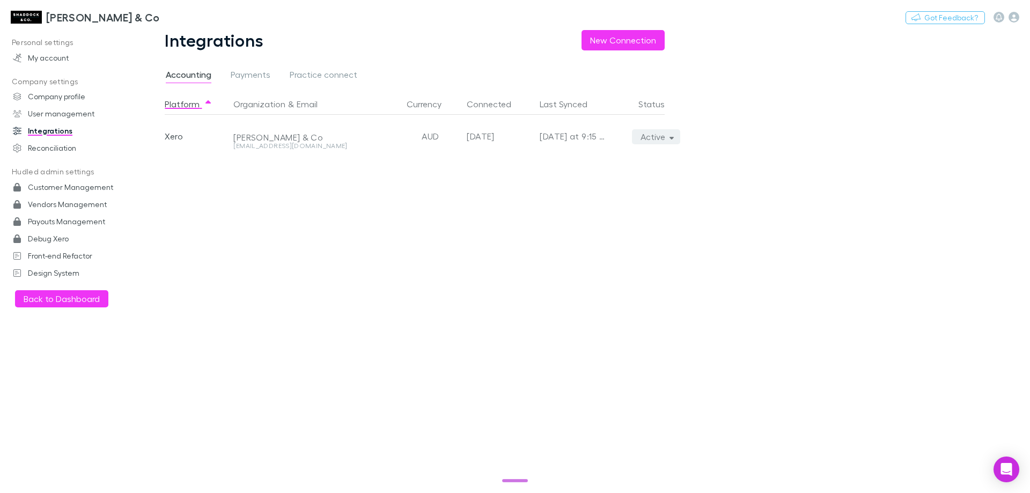
click at [661, 131] on button "Active" at bounding box center [656, 136] width 49 height 15
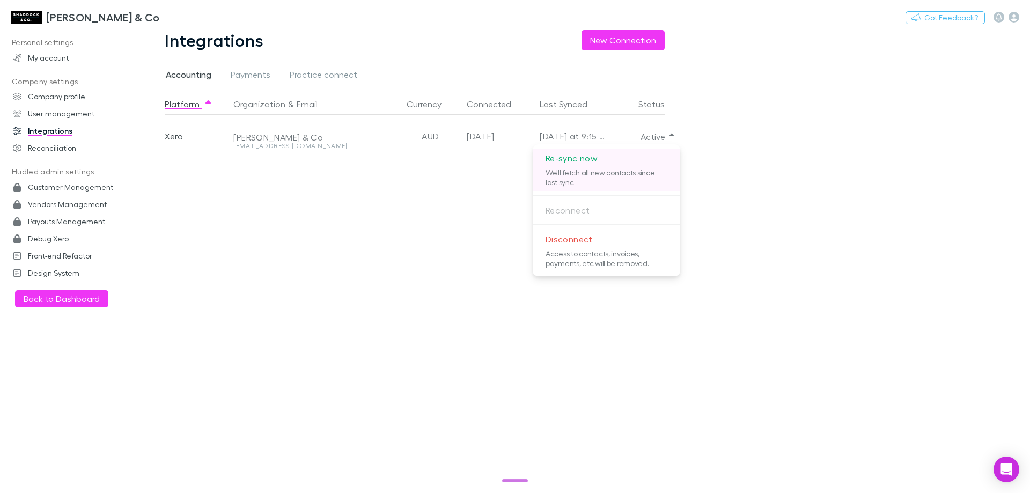
click at [612, 159] on p "Re-sync now" at bounding box center [606, 158] width 147 height 19
click at [244, 233] on div at bounding box center [515, 246] width 1030 height 493
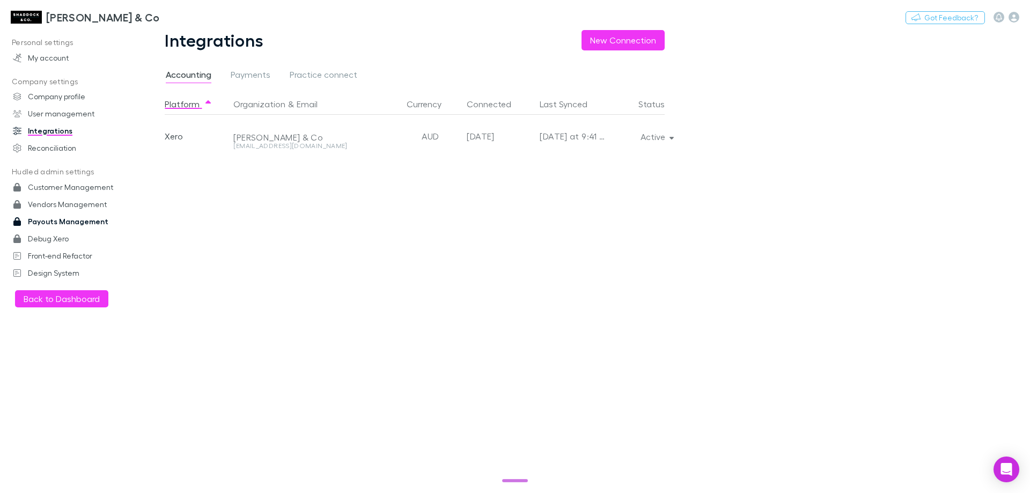
click at [43, 225] on link "Payouts Management" at bounding box center [73, 221] width 143 height 17
select select "****"
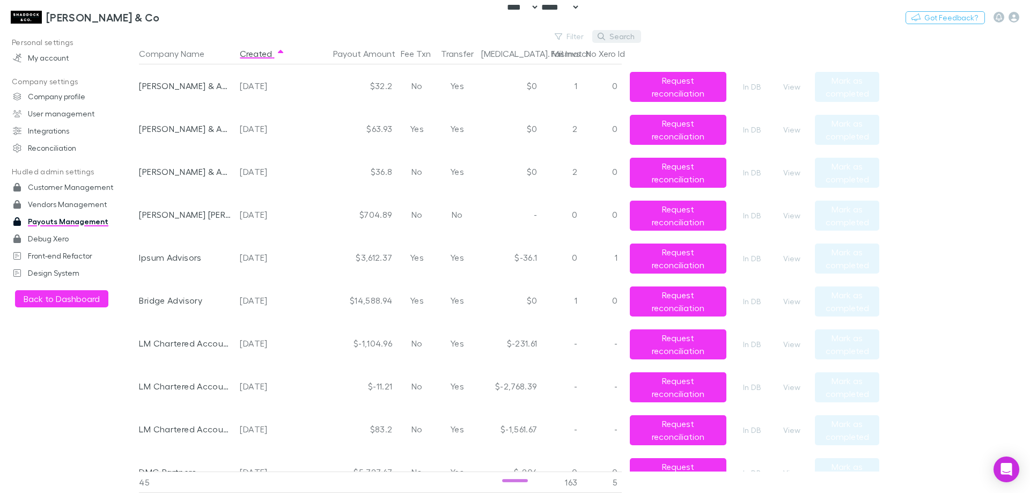
click at [619, 32] on button "Search" at bounding box center [616, 36] width 49 height 13
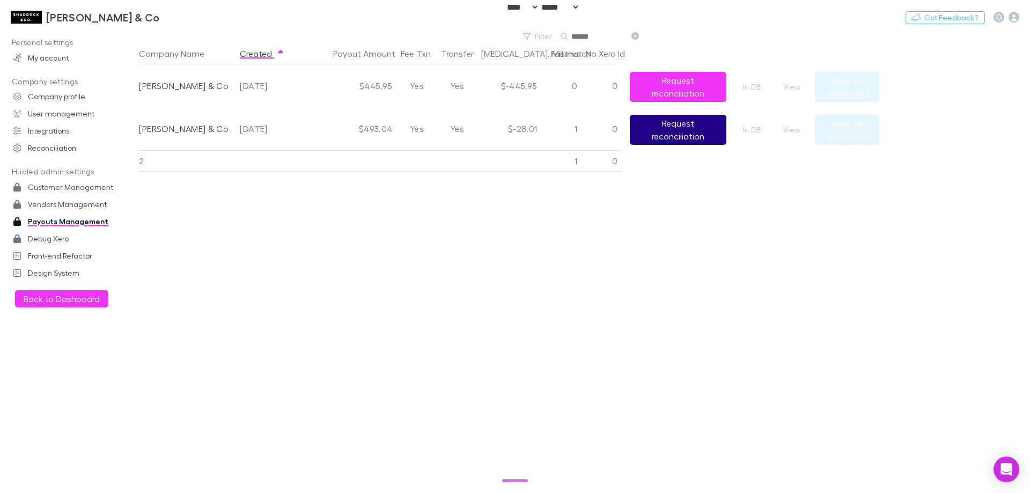
type input "******"
click at [688, 137] on button "Request reconciliation" at bounding box center [678, 130] width 97 height 30
click at [445, 306] on div "Company Name Created Payout Amount Fee Txn Transfer [MEDICAL_DATA]. Mismatch Fa…" at bounding box center [509, 268] width 740 height 450
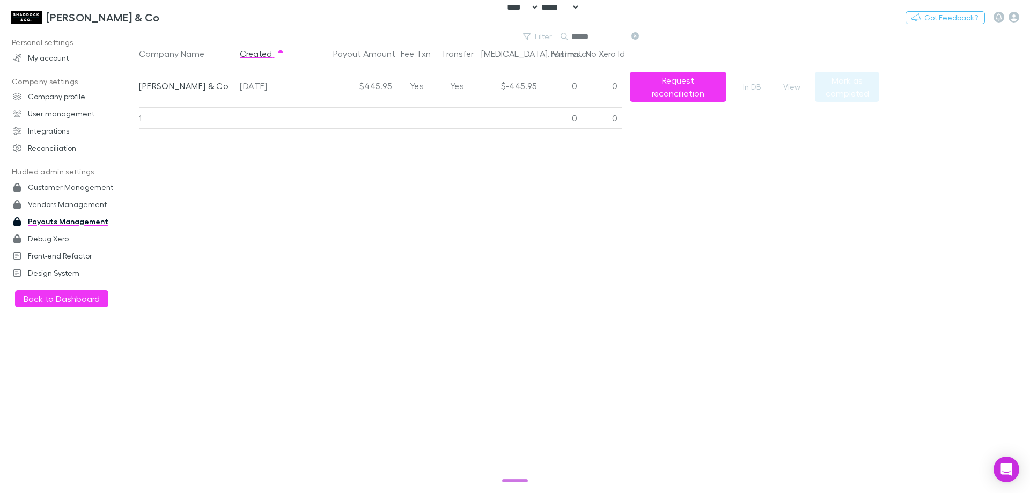
click at [446, 302] on div "Company Name Created Payout Amount Fee Txn Transfer [MEDICAL_DATA]. Mismatch Fa…" at bounding box center [509, 268] width 740 height 450
click at [800, 90] on button "View" at bounding box center [791, 86] width 34 height 13
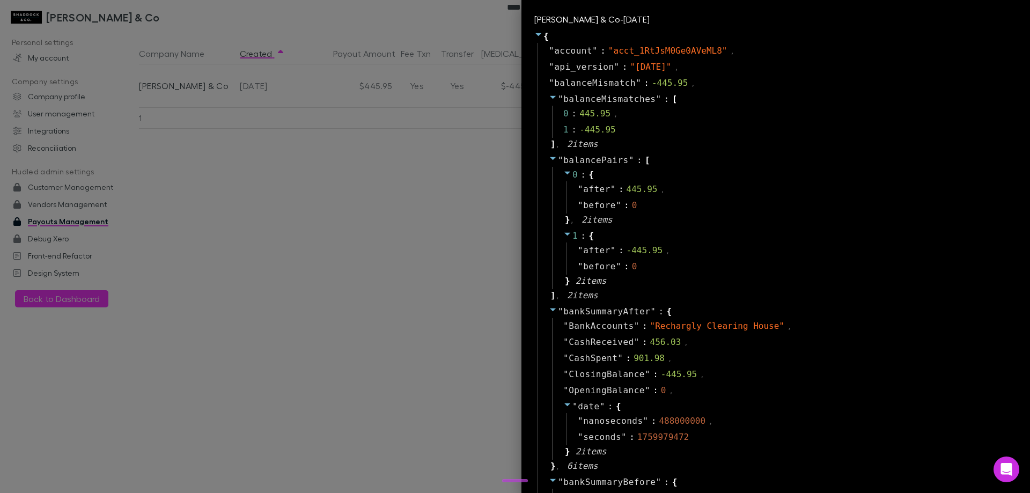
click at [319, 206] on div at bounding box center [515, 246] width 1030 height 493
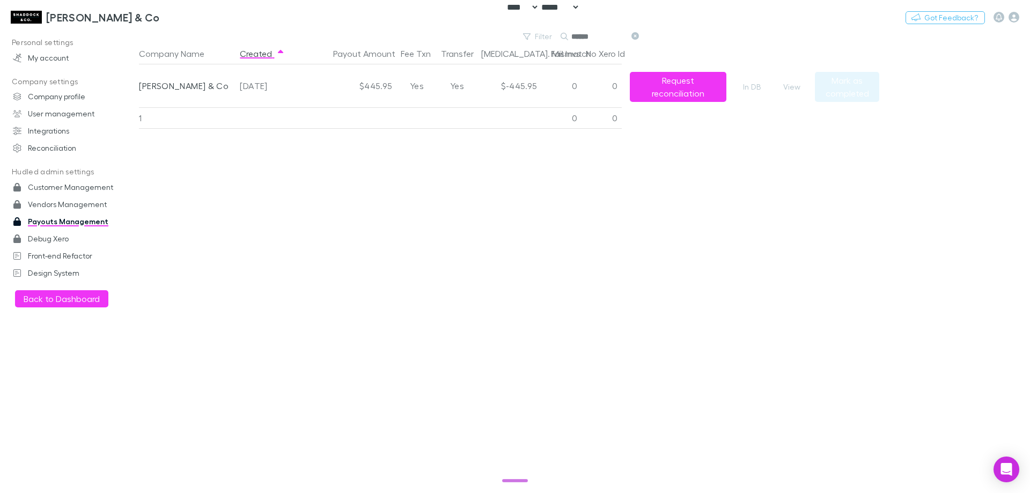
click at [358, 259] on div "Company Name Created Payout Amount Fee Txn Transfer [MEDICAL_DATA]. Mismatch Fa…" at bounding box center [509, 268] width 740 height 450
click at [173, 21] on button "Switch company" at bounding box center [206, 17] width 71 height 13
type input "****"
click at [591, 36] on input "******" at bounding box center [598, 36] width 54 height 15
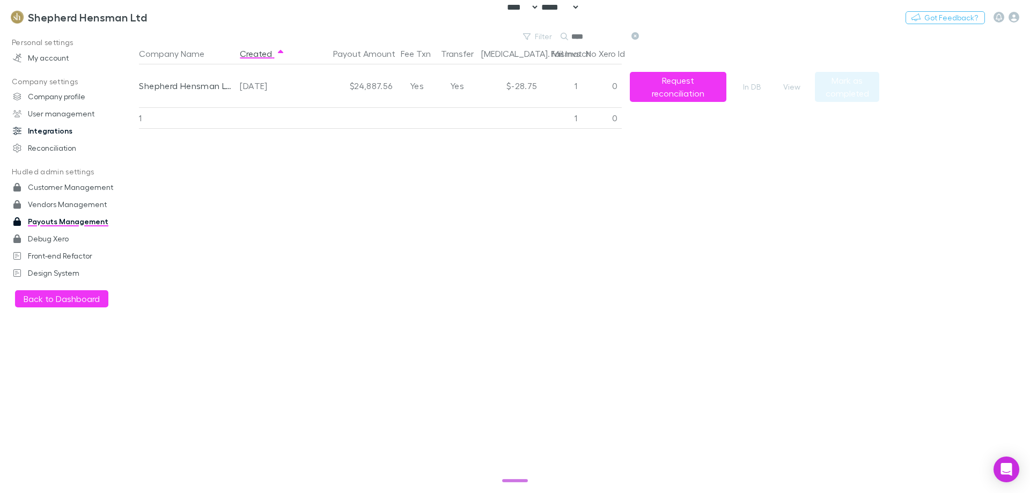
type input "****"
click at [656, 91] on button "Request reconciliation" at bounding box center [678, 87] width 97 height 30
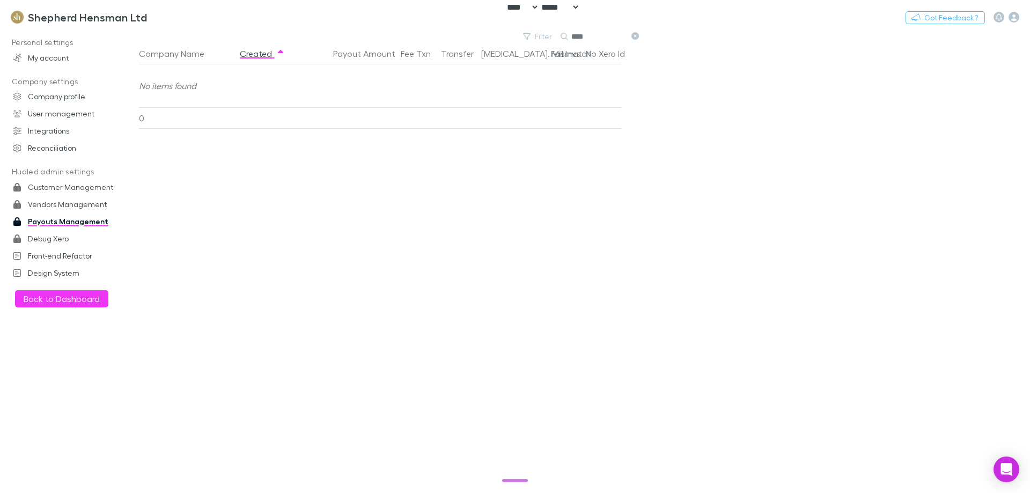
click at [530, 245] on div "Company Name Created Payout Amount Fee Txn Transfer [MEDICAL_DATA]. Mismatch Fa…" at bounding box center [509, 268] width 740 height 450
click at [1001, 464] on icon "Open Intercom Messenger" at bounding box center [1006, 469] width 14 height 14
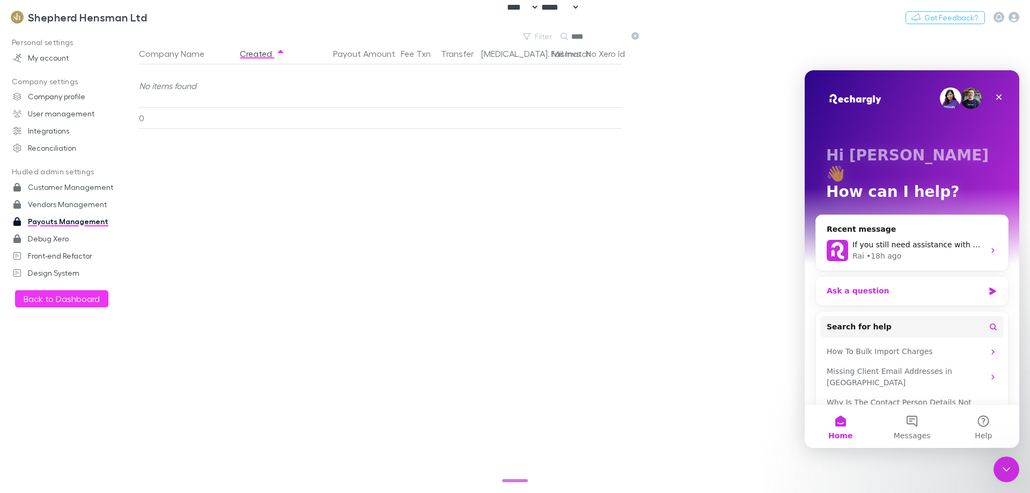
click at [917, 285] on div "Ask a question" at bounding box center [904, 290] width 157 height 11
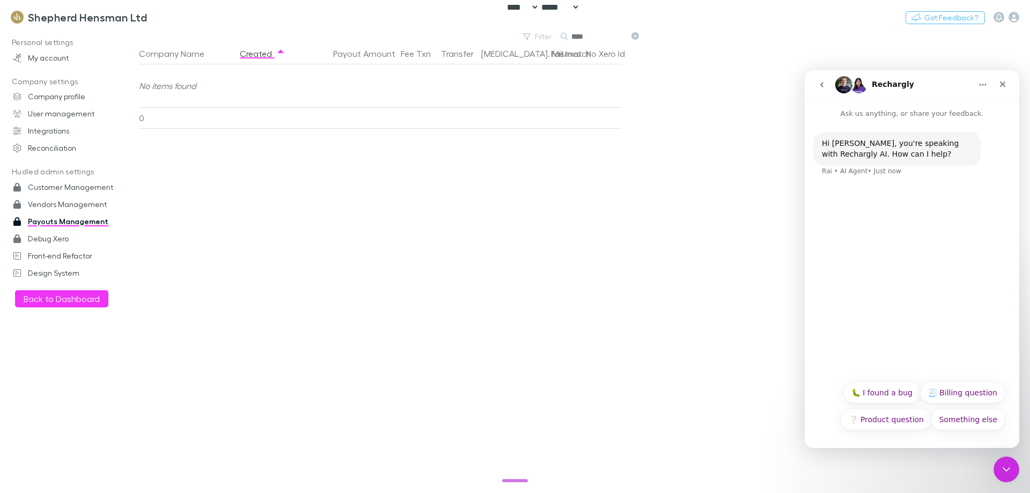
click at [815, 80] on button "go back" at bounding box center [821, 85] width 20 height 20
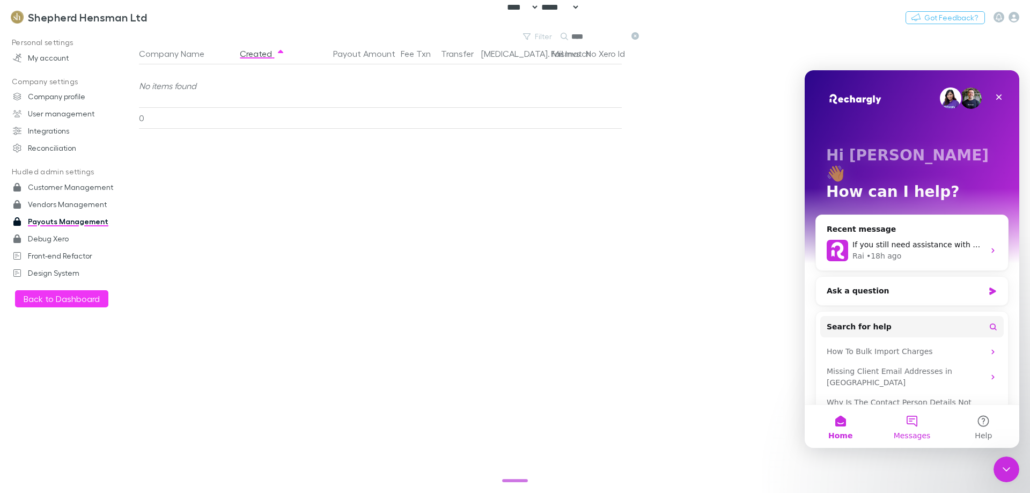
click at [908, 422] on button "Messages" at bounding box center [911, 426] width 71 height 43
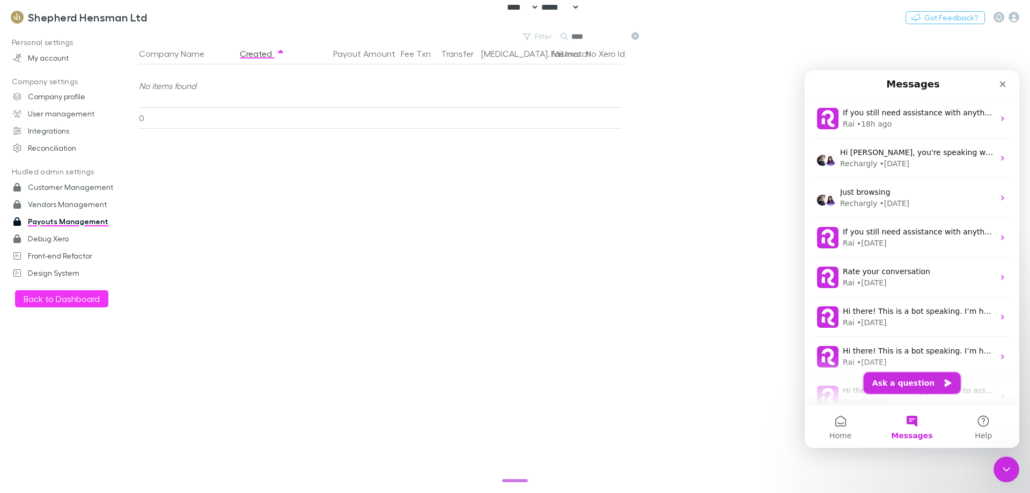
click at [914, 380] on button "Ask a question" at bounding box center [912, 382] width 97 height 21
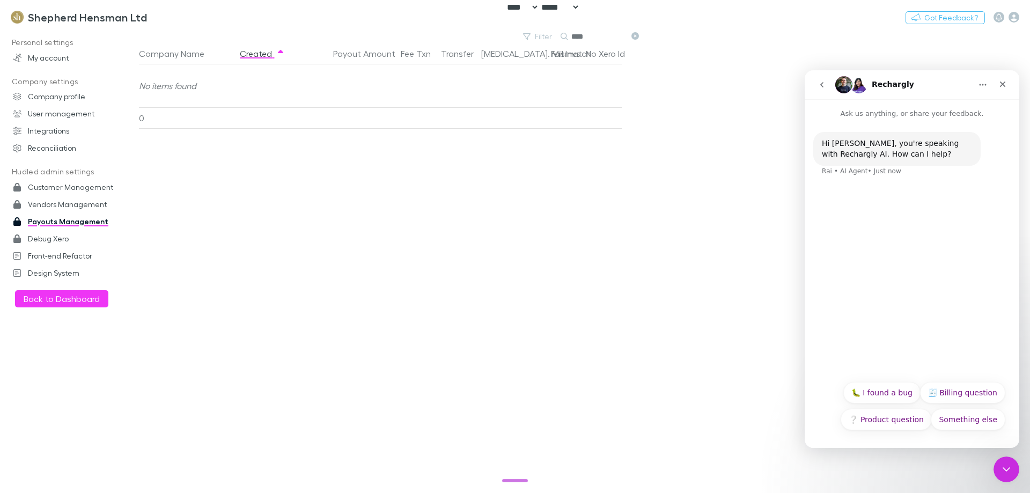
click at [977, 416] on button "Something else" at bounding box center [968, 419] width 75 height 21
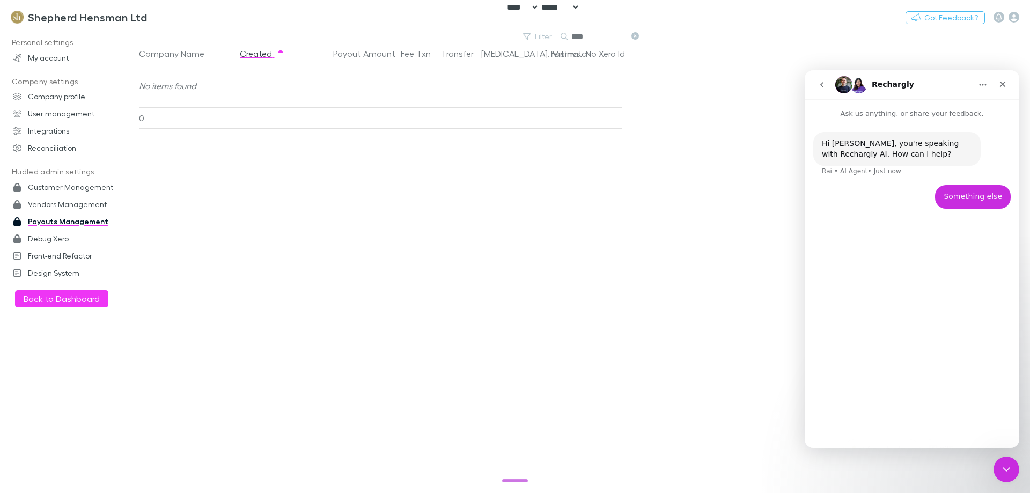
click at [943, 276] on div "Hi [PERSON_NAME], you're speaking with Rechargly AI. How can I help? Rai • AI A…" at bounding box center [912, 279] width 215 height 320
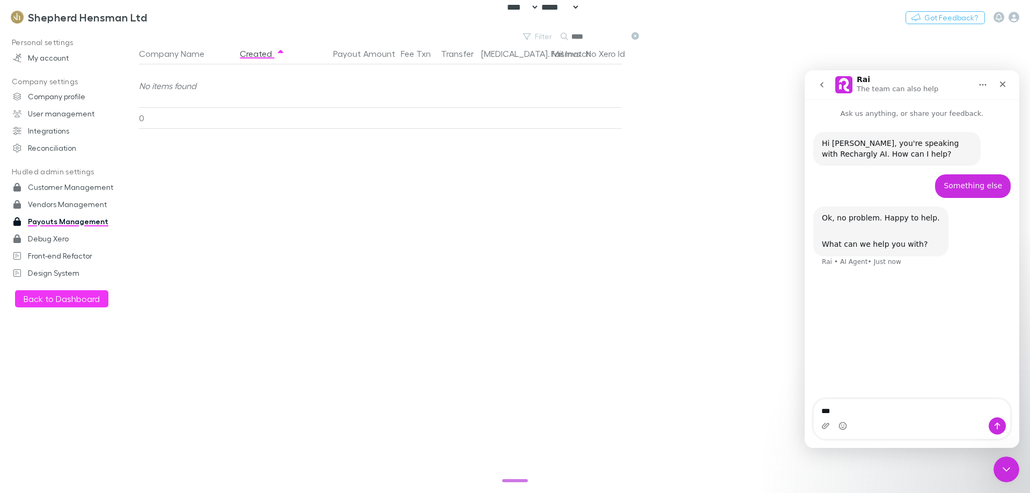
type textarea "****"
type textarea "**********"
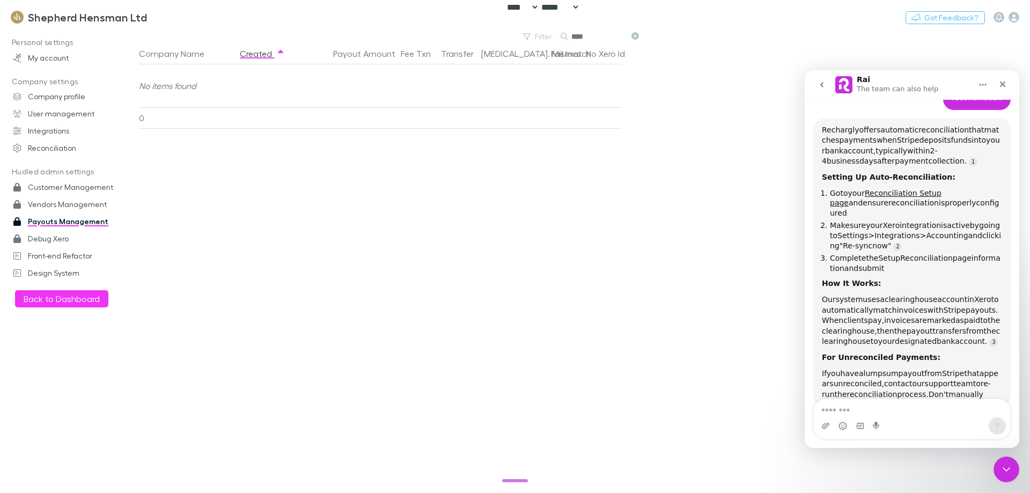
scroll to position [276, 0]
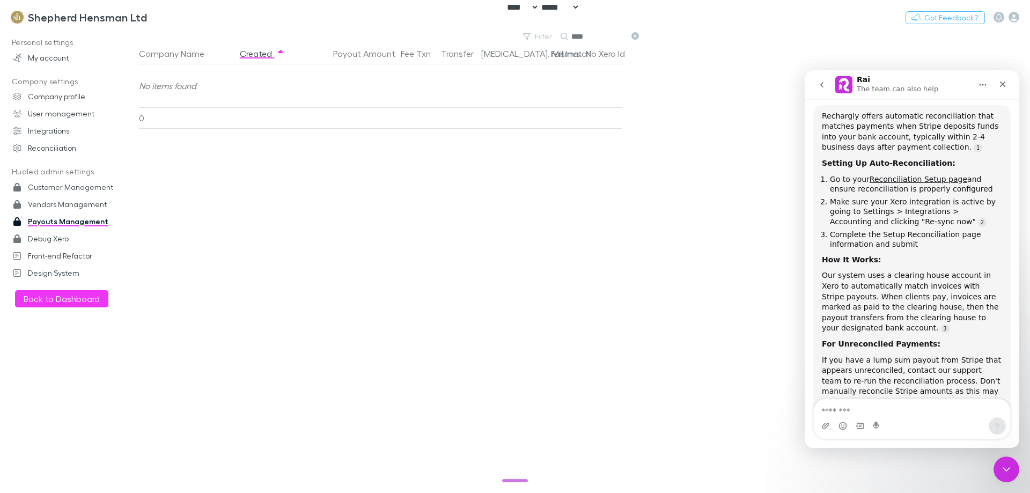
click at [280, 226] on div "Company Name Created Payout Amount Fee Txn Transfer [MEDICAL_DATA]. Mismatch Fa…" at bounding box center [509, 268] width 740 height 450
click at [928, 406] on textarea "Message…" at bounding box center [912, 408] width 196 height 18
type textarea "**********"
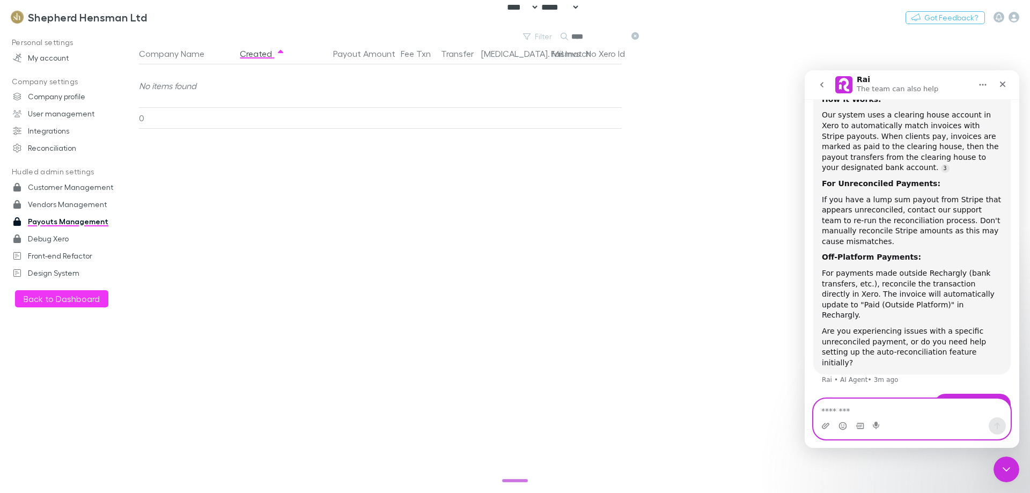
scroll to position [471, 0]
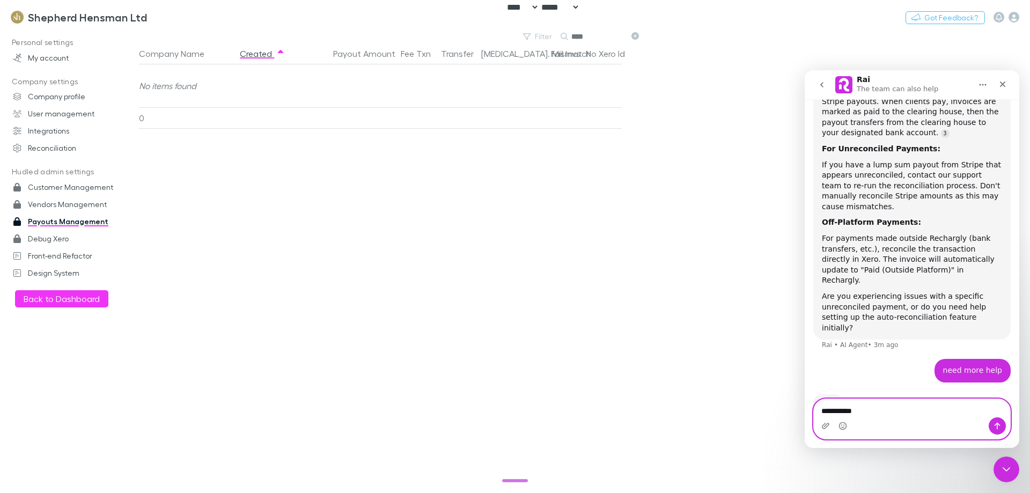
type textarea "**********"
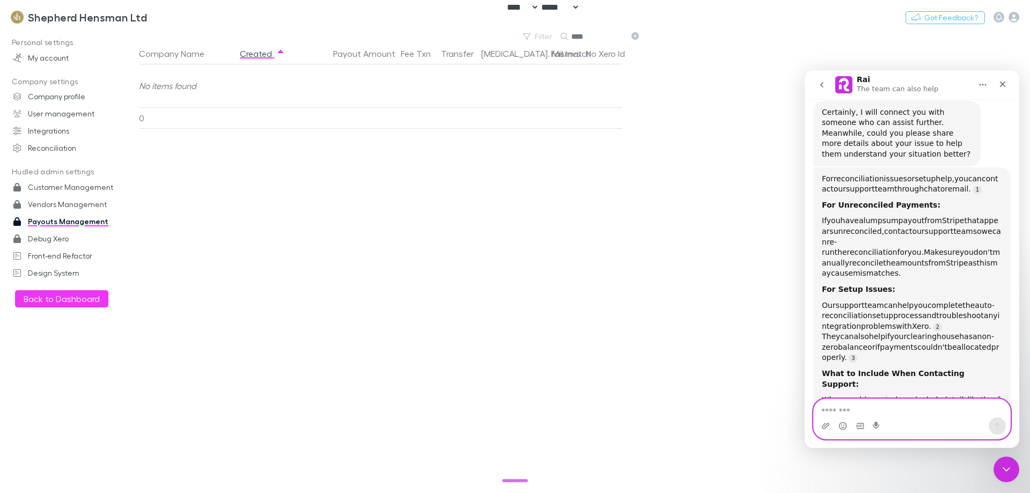
scroll to position [786, 0]
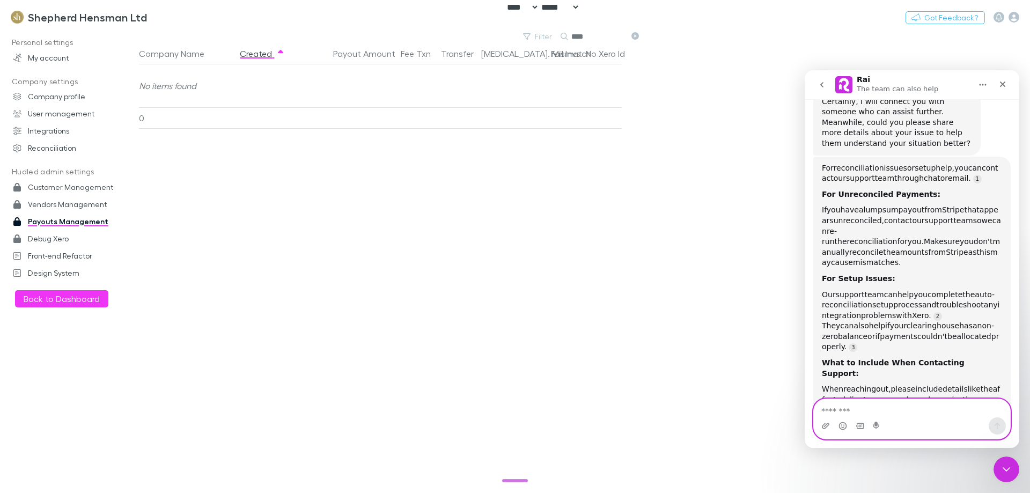
click at [925, 407] on textarea "Message…" at bounding box center [912, 408] width 196 height 18
type textarea "**********"
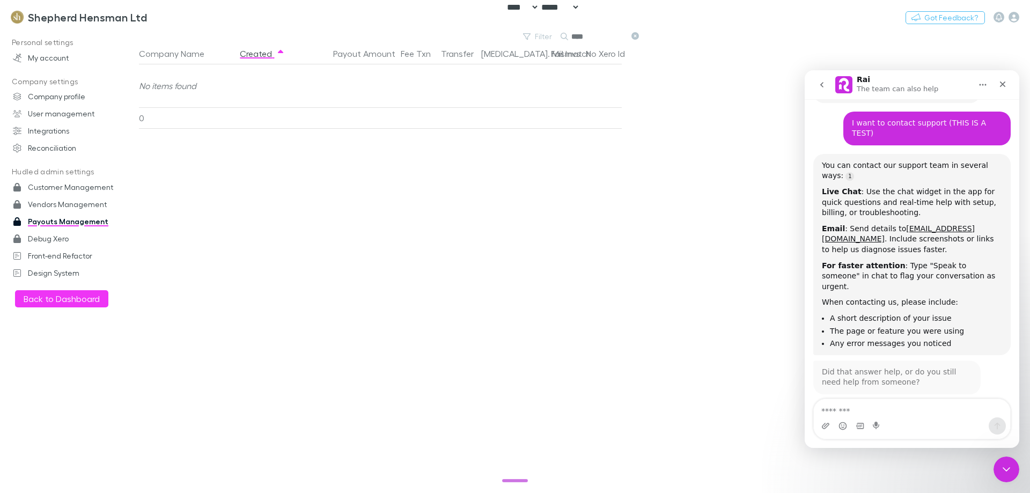
scroll to position [837, 0]
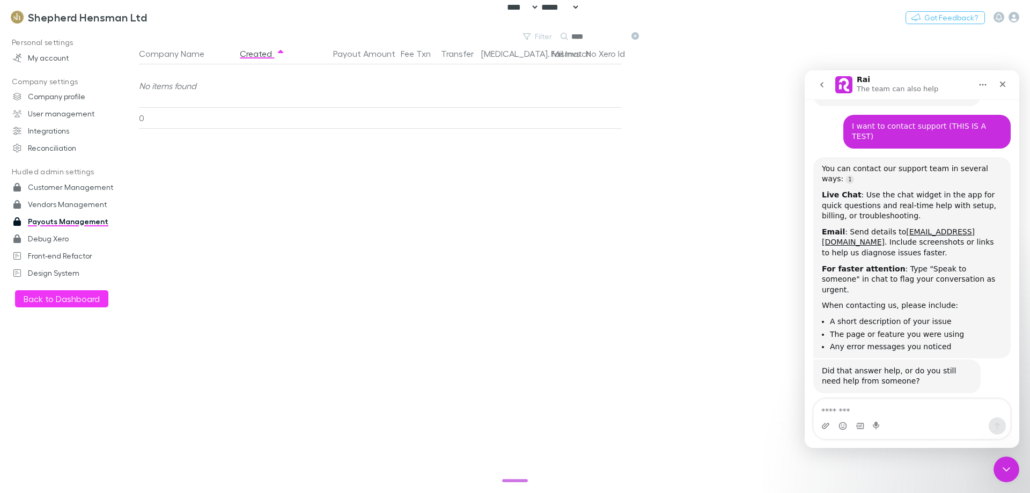
click at [940, 413] on button "No, I still need help 👤" at bounding box center [955, 423] width 100 height 21
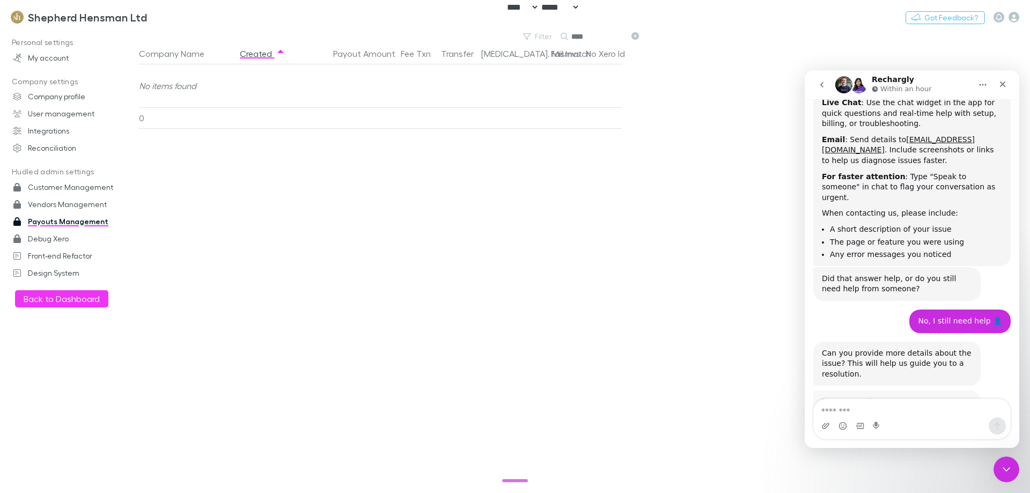
scroll to position [927, 0]
click at [933, 406] on textarea "Message…" at bounding box center [912, 408] width 196 height 18
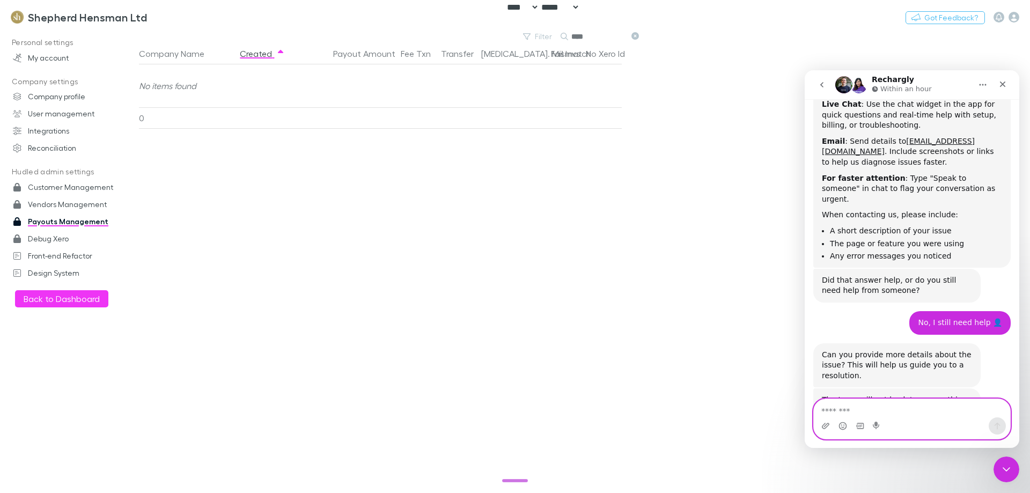
click at [884, 409] on textarea "Message…" at bounding box center [912, 408] width 196 height 18
click at [913, 407] on textarea "Message…" at bounding box center [912, 408] width 196 height 18
type textarea "*"
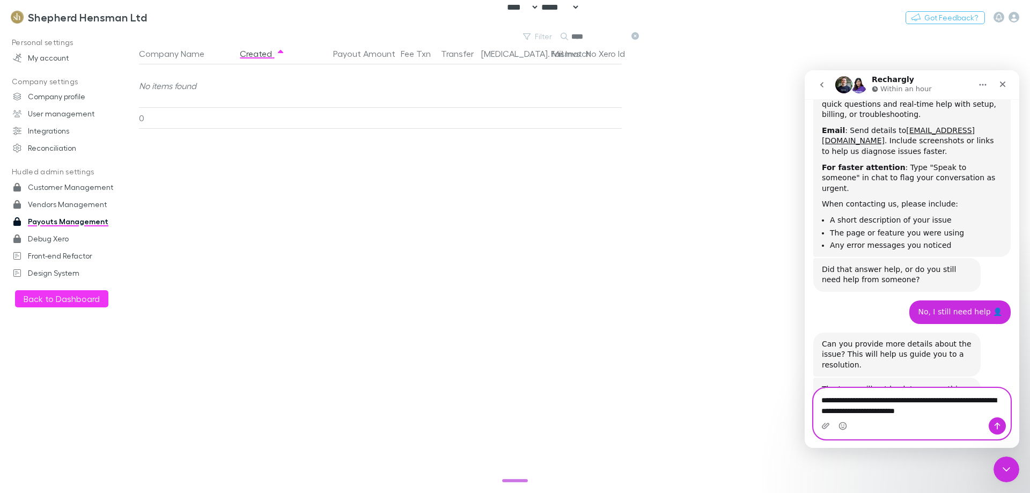
type textarea "**********"
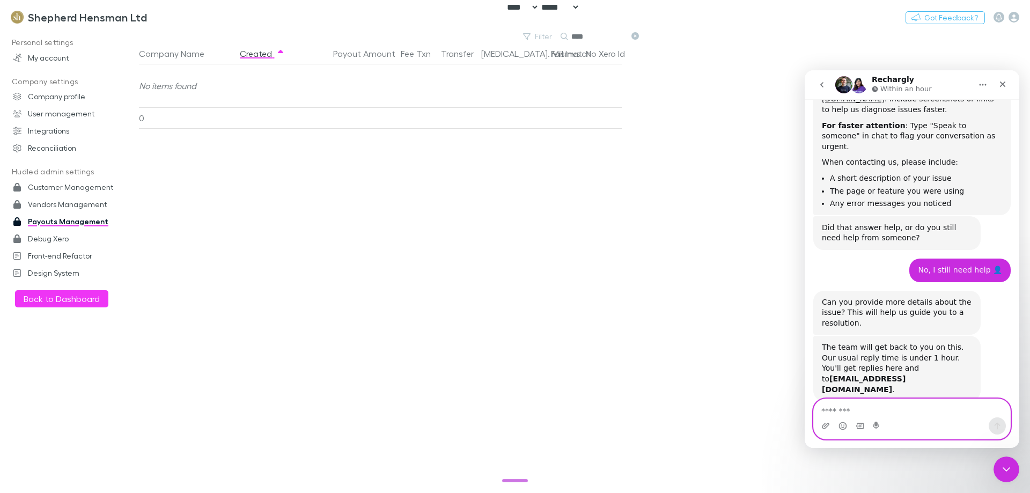
click at [904, 414] on textarea "Message…" at bounding box center [912, 408] width 196 height 18
click at [824, 85] on icon "go back" at bounding box center [821, 84] width 9 height 9
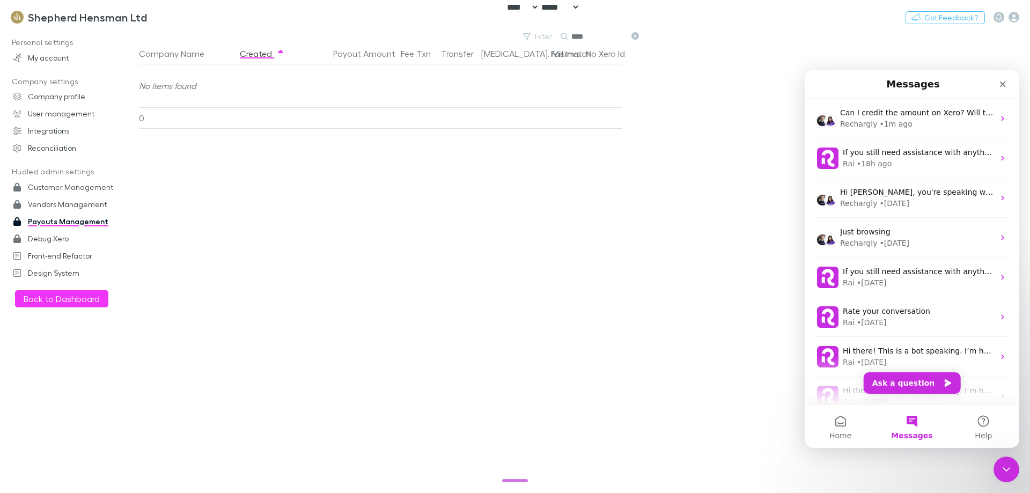
scroll to position [845, 0]
click at [1009, 91] on div "Close" at bounding box center [1002, 84] width 19 height 19
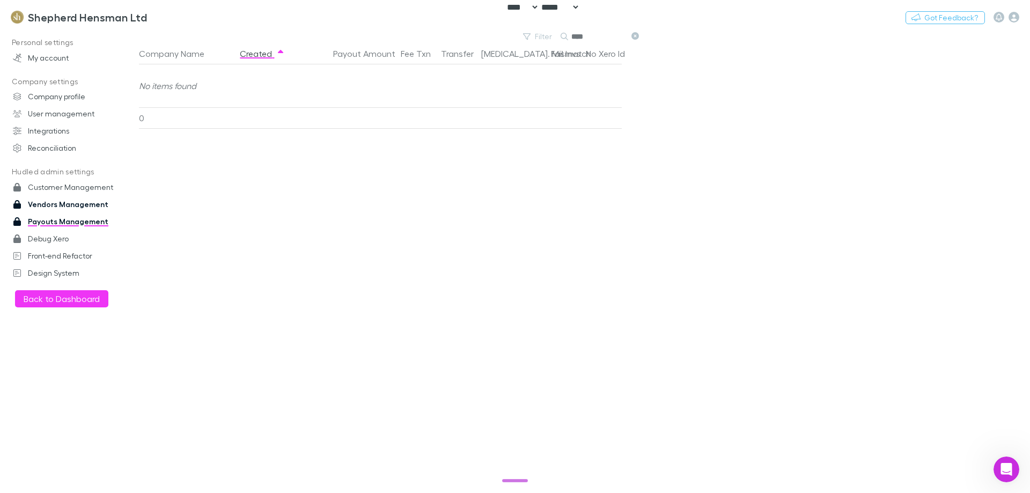
scroll to position [0, 0]
click at [400, 216] on div "Company Name Created Payout Amount Fee Txn Transfer [MEDICAL_DATA]. Mismatch Fa…" at bounding box center [509, 268] width 740 height 450
click at [102, 19] on h3 "Shepherd Hensman Ltd" at bounding box center [87, 17] width 119 height 13
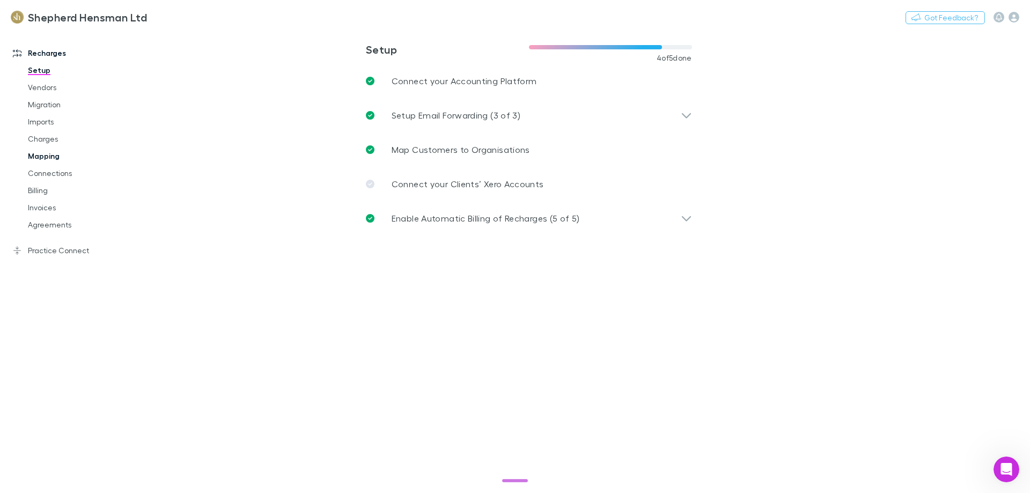
click at [42, 149] on link "Mapping" at bounding box center [81, 155] width 128 height 17
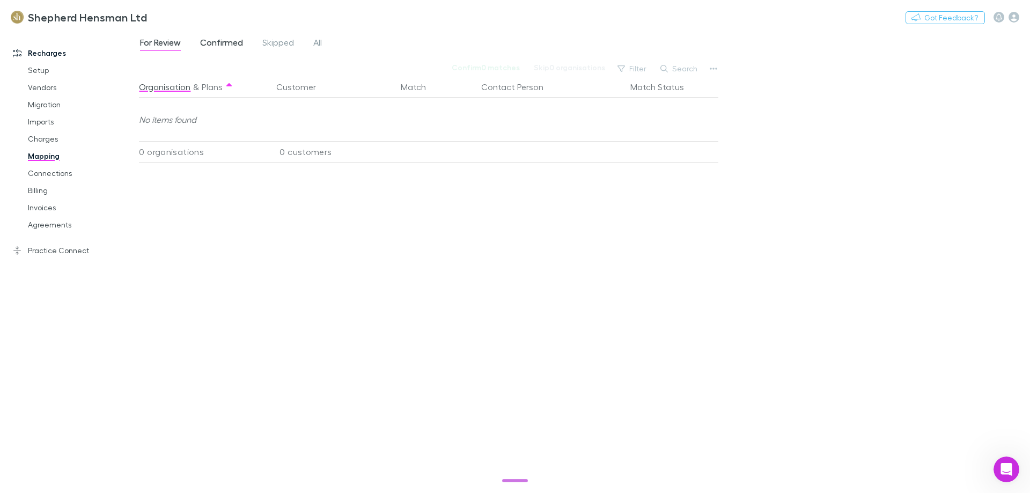
click at [226, 39] on span "Confirmed" at bounding box center [221, 44] width 43 height 14
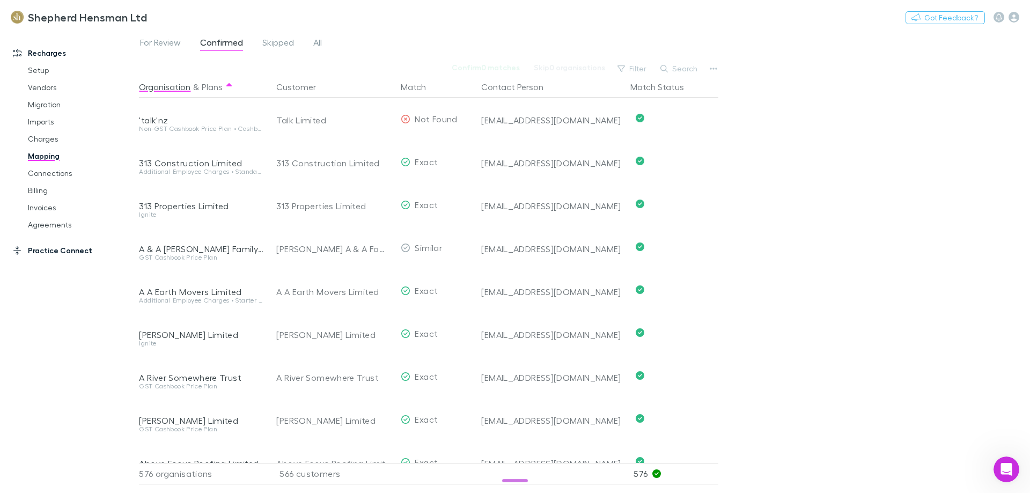
click at [61, 251] on link "Practice Connect" at bounding box center [73, 250] width 143 height 17
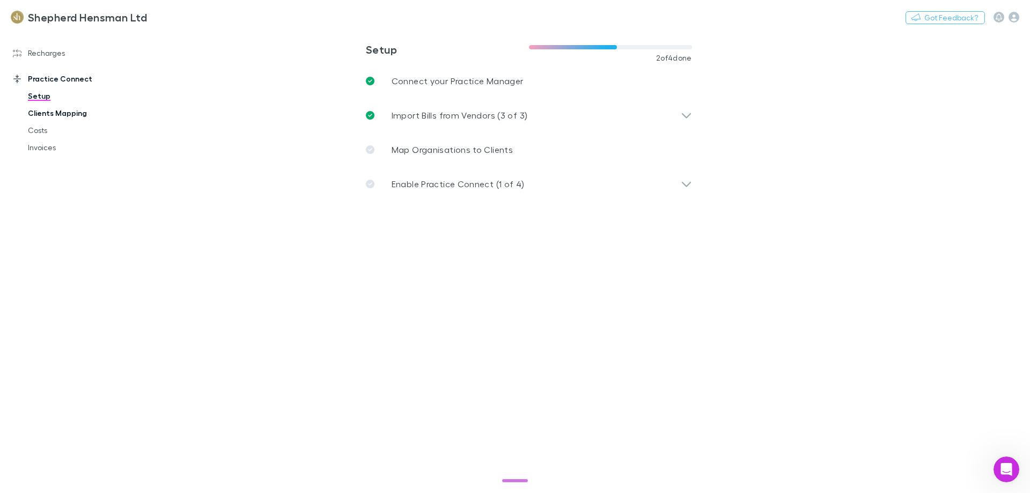
click at [61, 115] on link "Clients Mapping" at bounding box center [81, 113] width 128 height 17
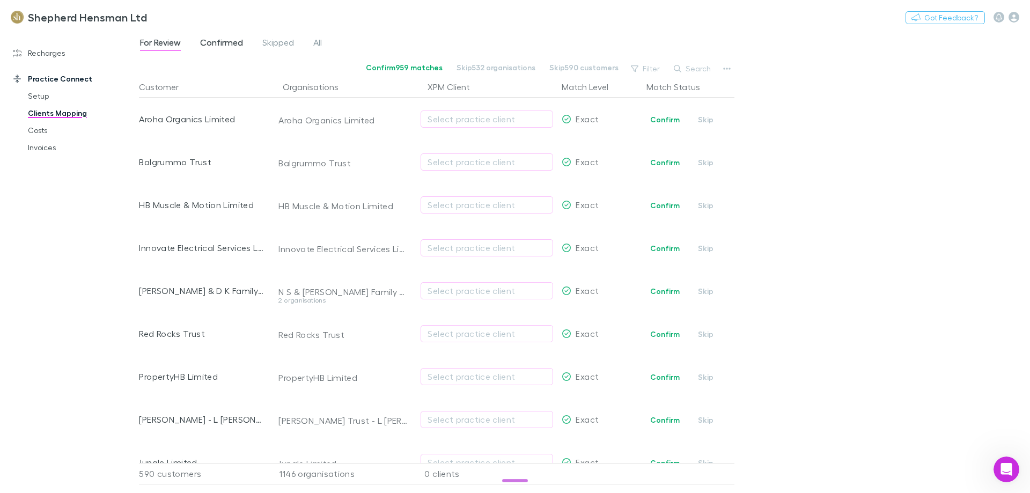
click at [237, 42] on span "Confirmed" at bounding box center [221, 44] width 43 height 14
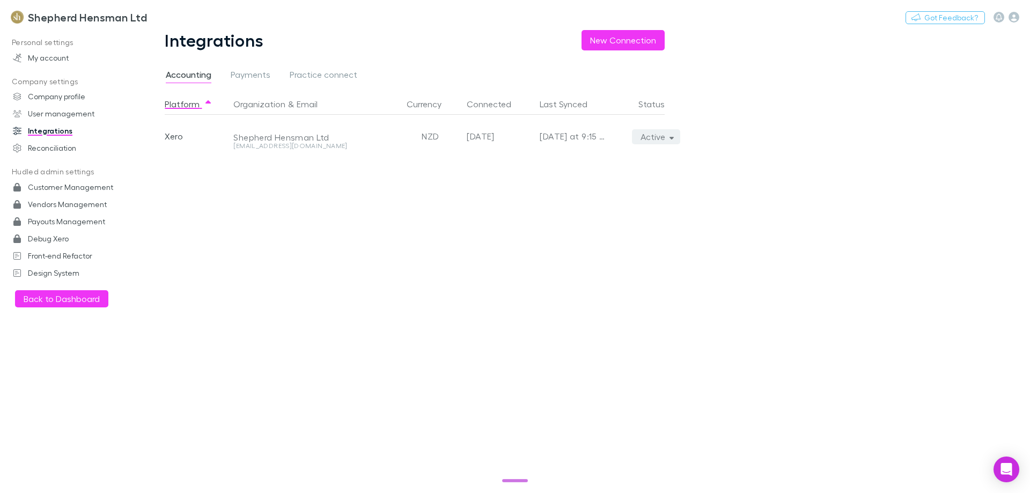
click at [650, 132] on button "Active" at bounding box center [656, 136] width 49 height 15
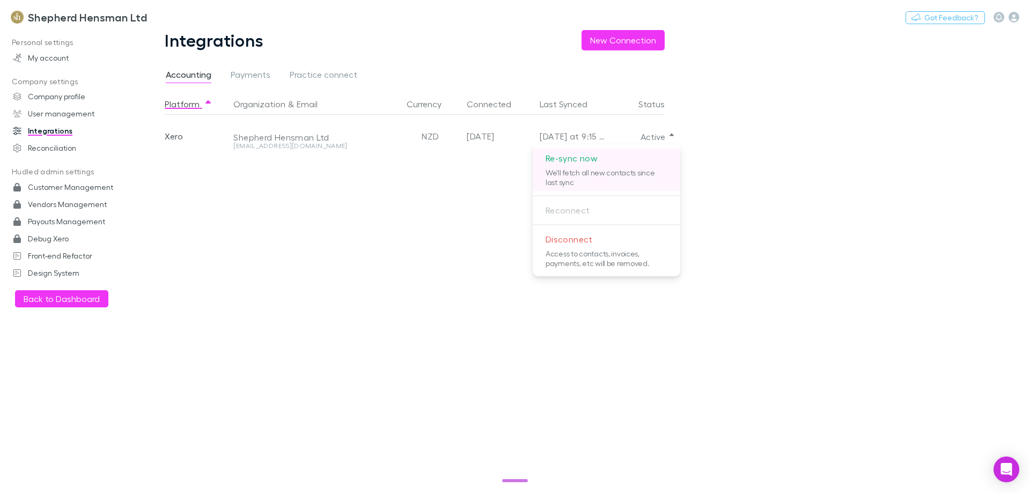
click at [624, 162] on p "Re-sync now" at bounding box center [606, 158] width 147 height 19
click at [838, 202] on div at bounding box center [515, 246] width 1030 height 493
